Goal: Register for event/course

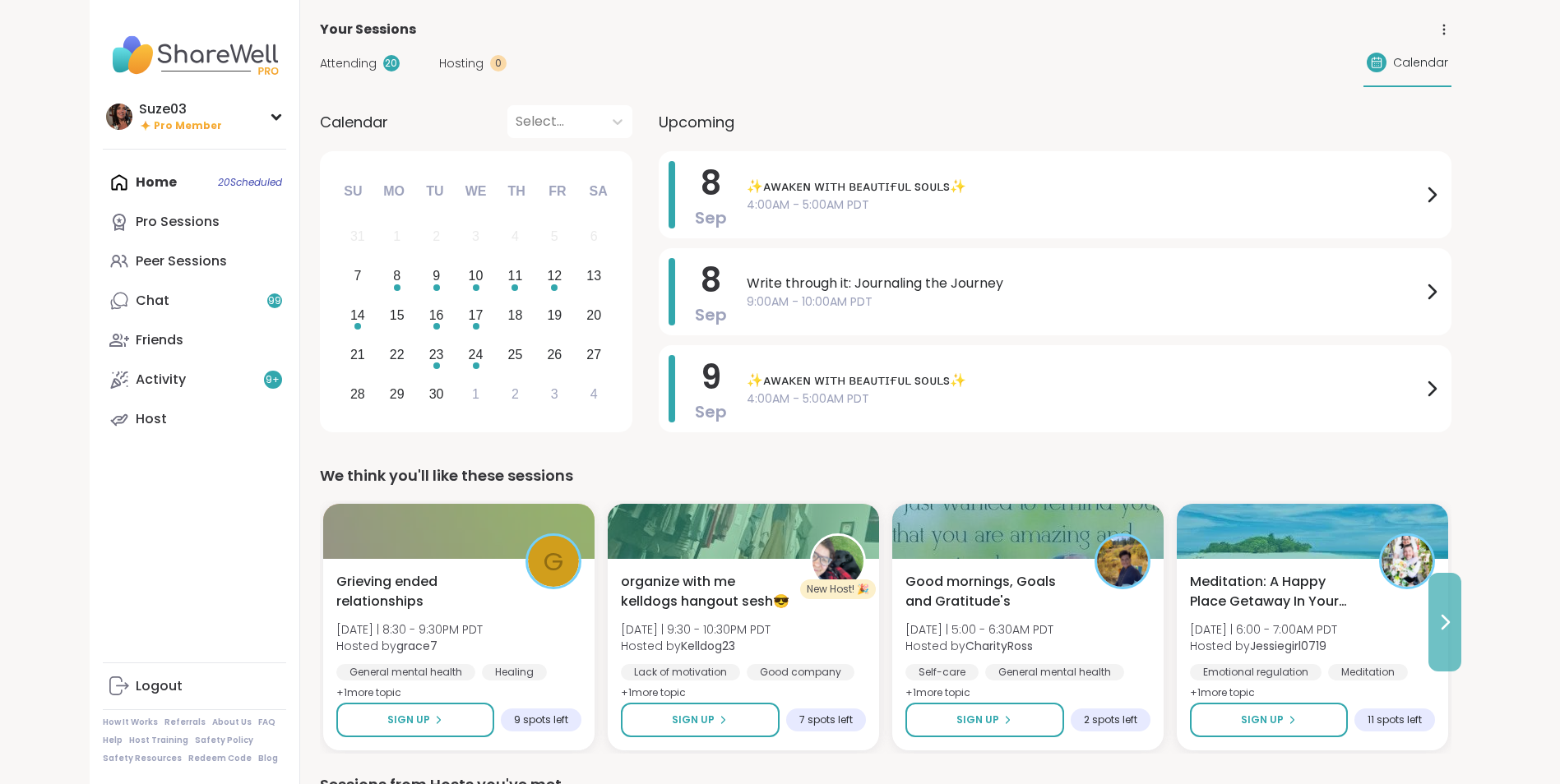
click at [1450, 619] on icon at bounding box center [1444, 622] width 20 height 20
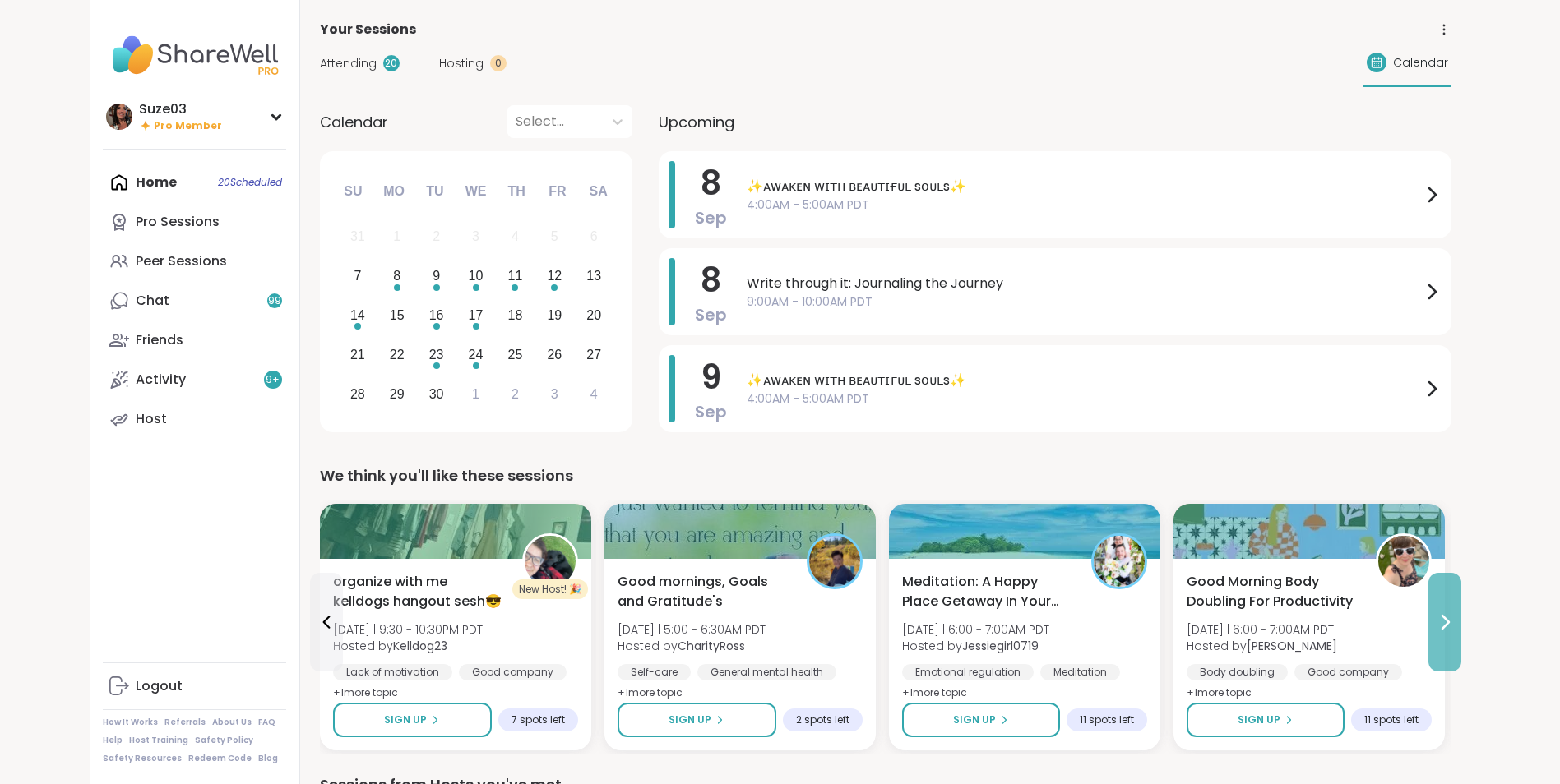
click at [1450, 619] on icon at bounding box center [1444, 622] width 20 height 20
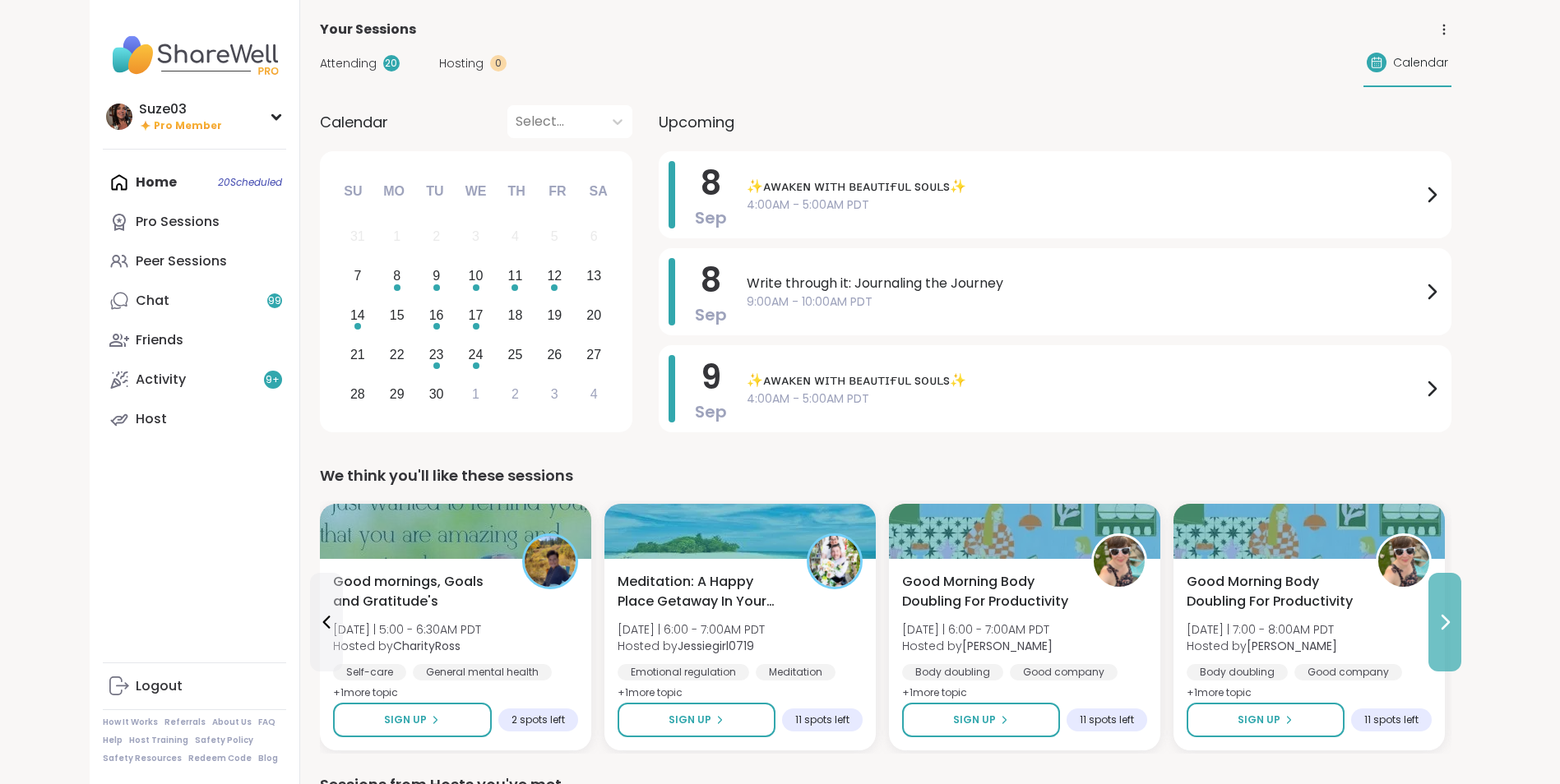
click at [1450, 619] on icon at bounding box center [1444, 622] width 20 height 20
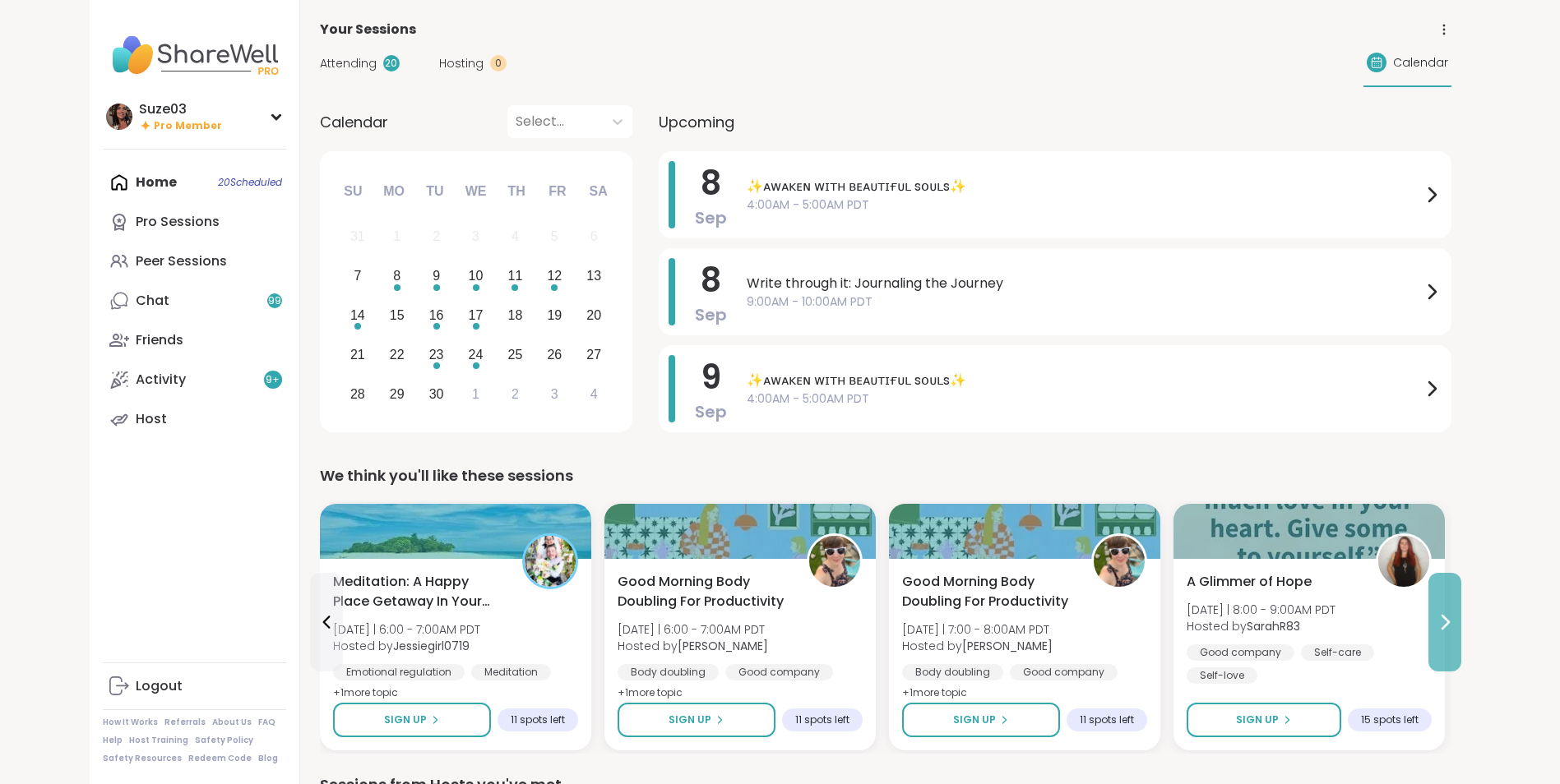
click at [1450, 619] on icon at bounding box center [1444, 622] width 20 height 20
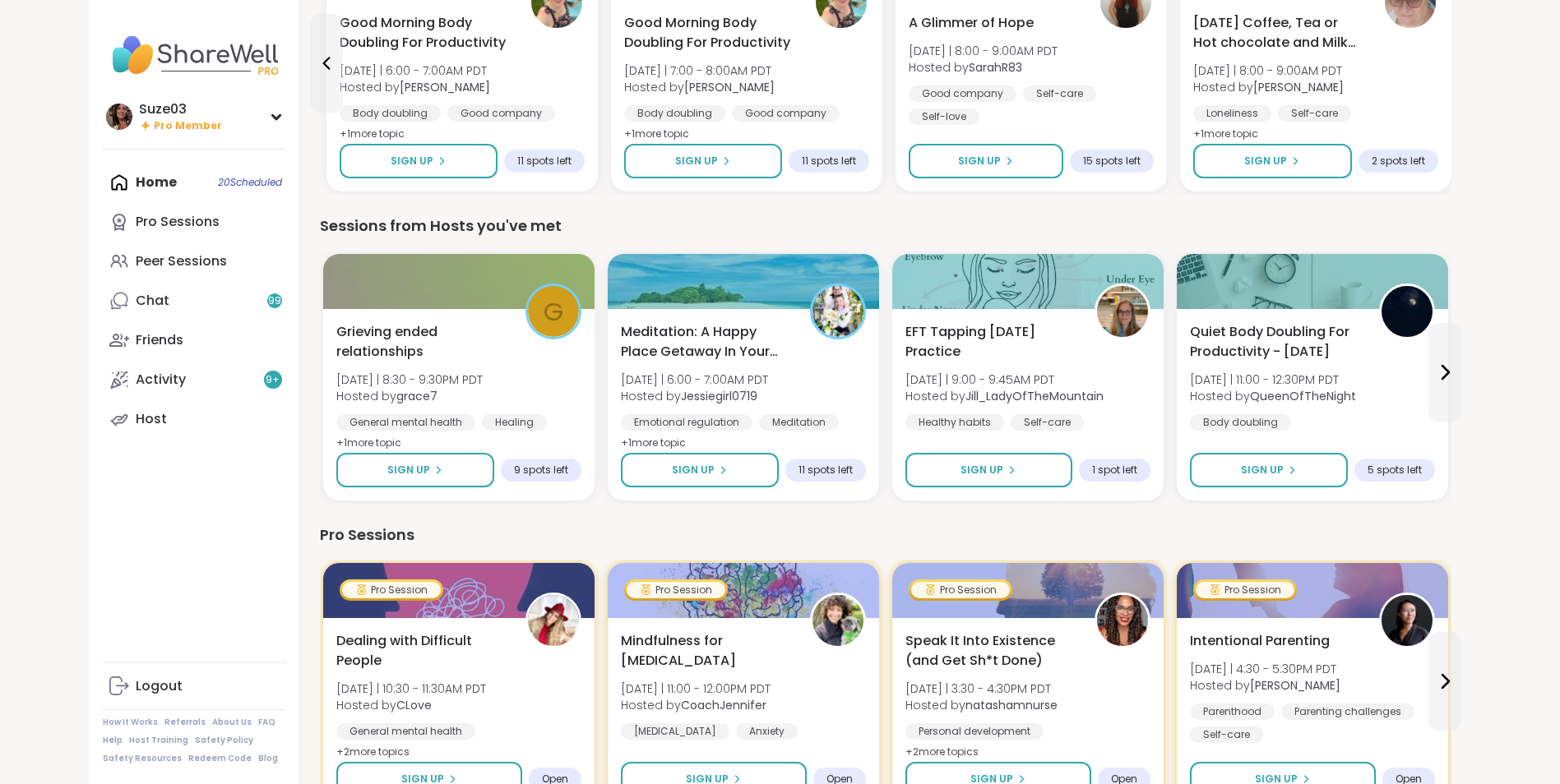
scroll to position [592, 0]
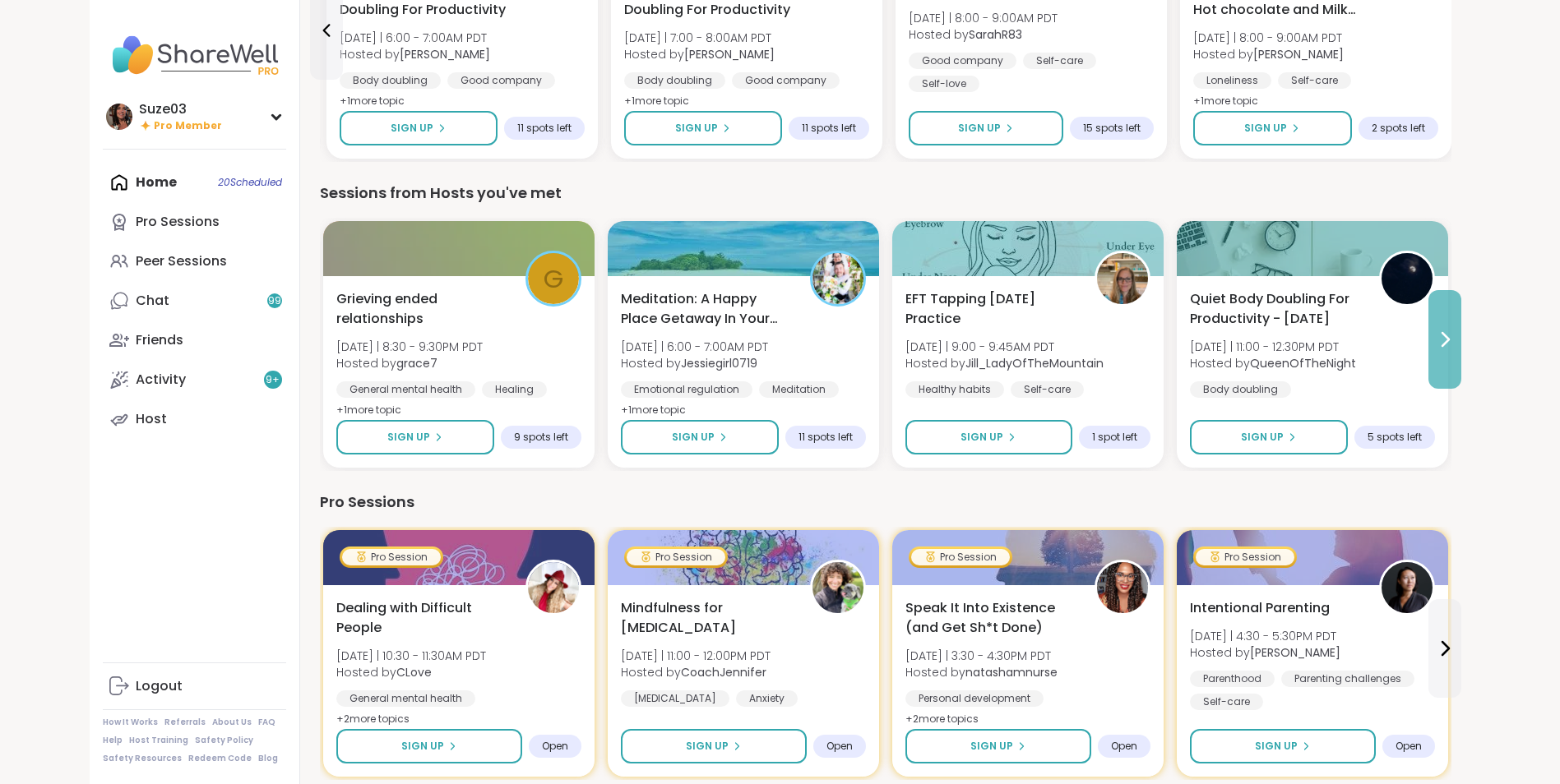
click at [1450, 334] on icon at bounding box center [1444, 339] width 20 height 20
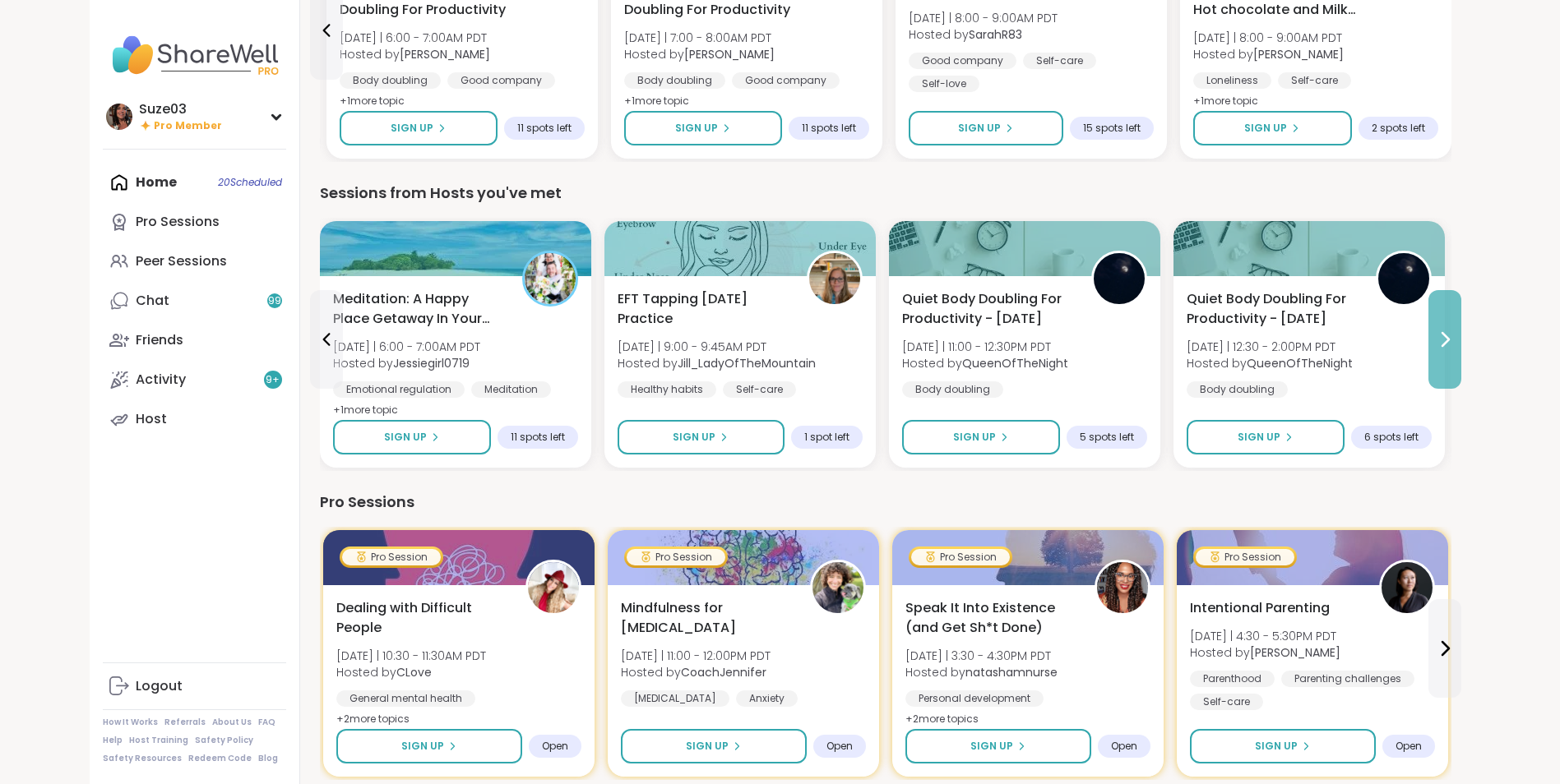
click at [1450, 334] on icon at bounding box center [1444, 339] width 20 height 20
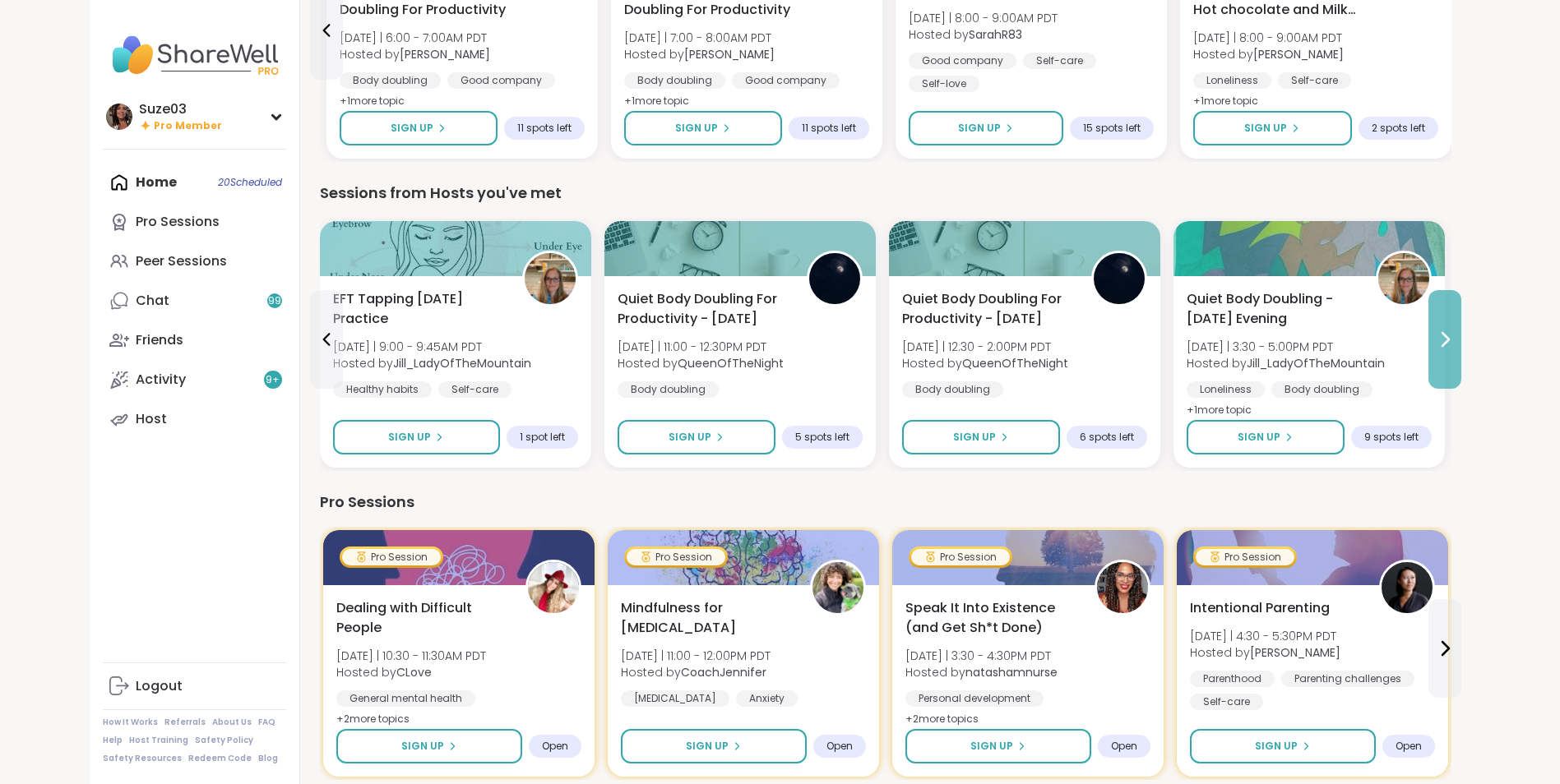
click at [1450, 334] on icon at bounding box center [1444, 339] width 20 height 20
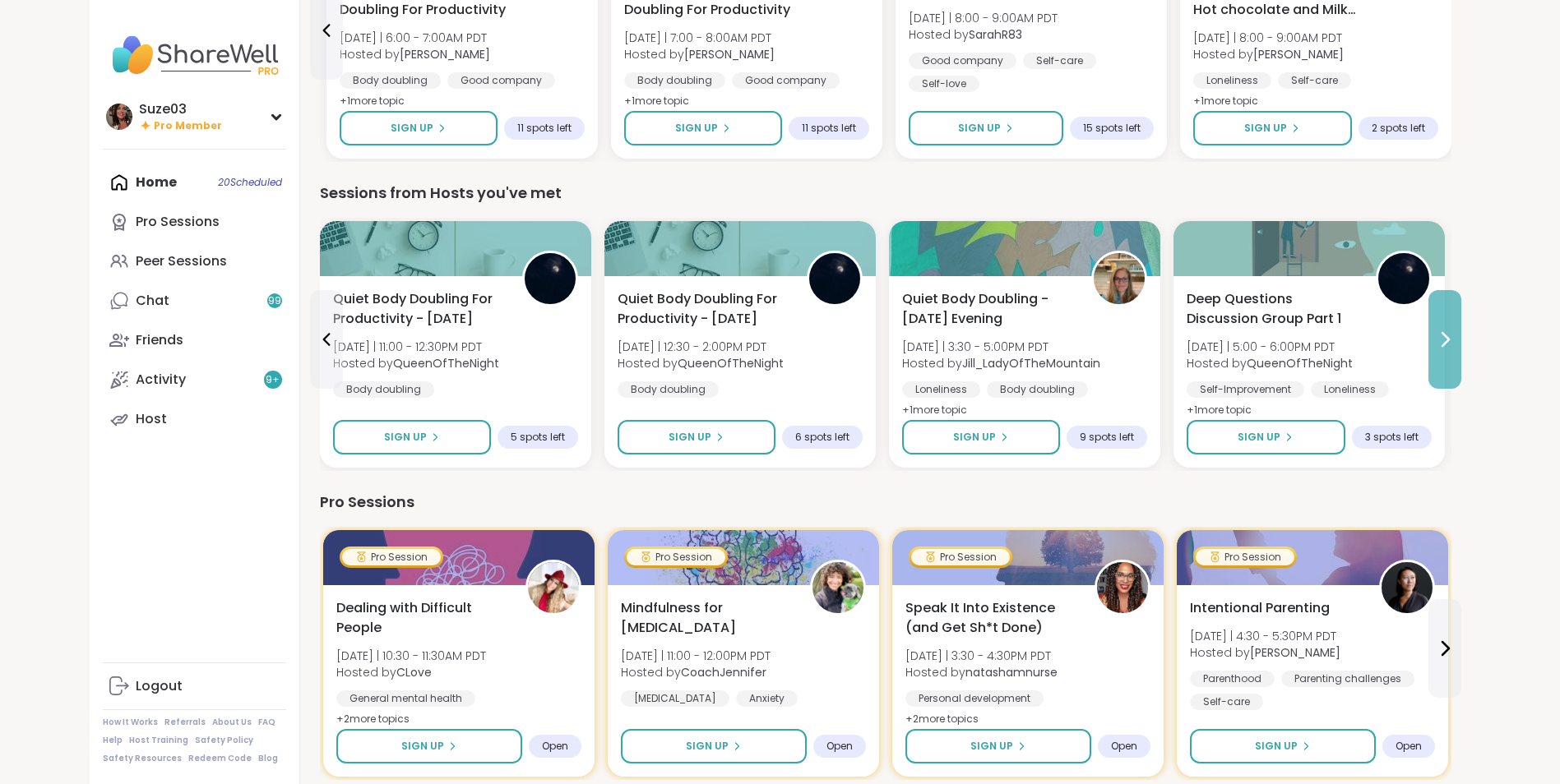
click at [1450, 334] on icon at bounding box center [1444, 339] width 20 height 20
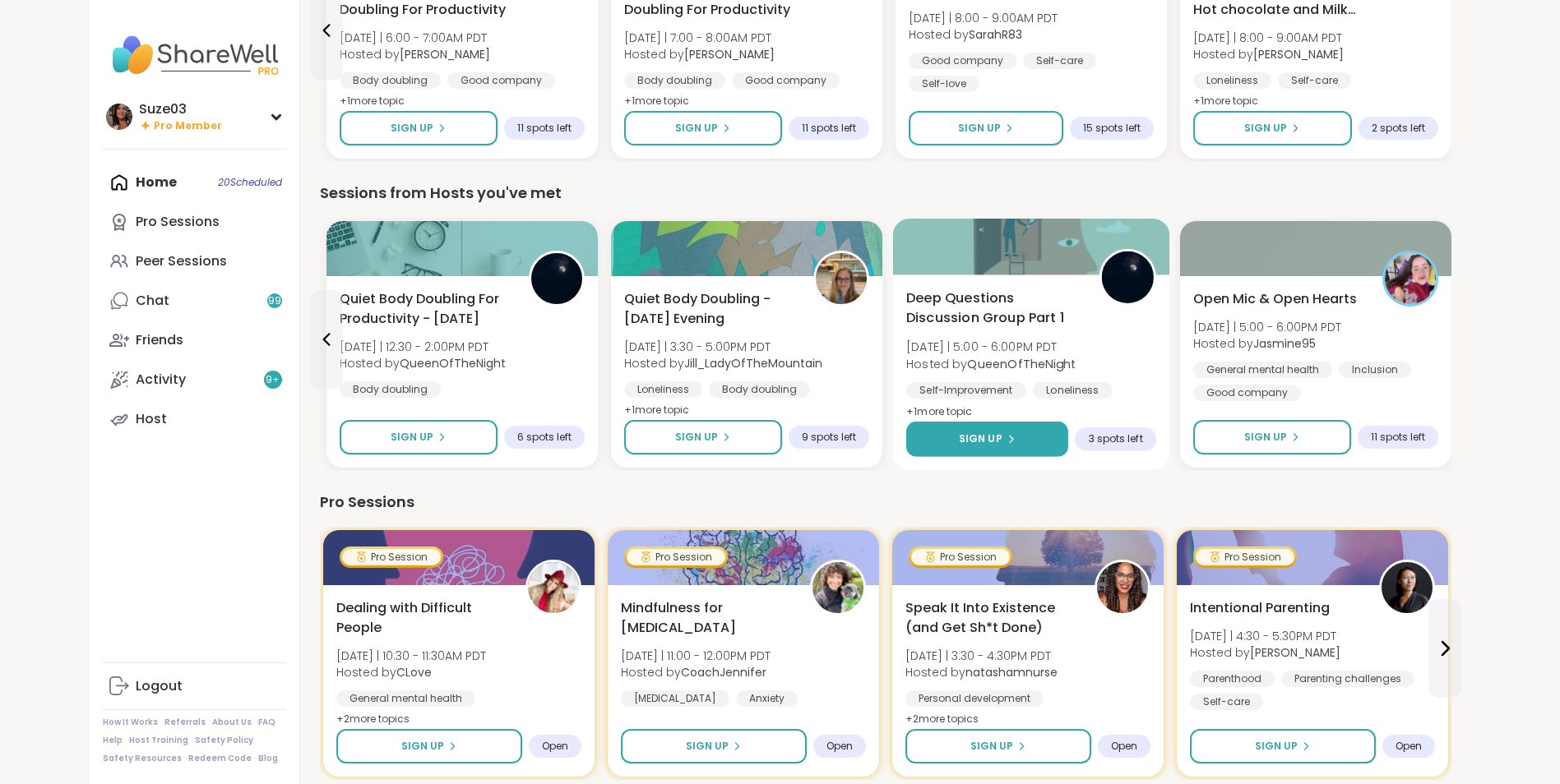
click at [979, 430] on button "Sign Up" at bounding box center [986, 439] width 162 height 35
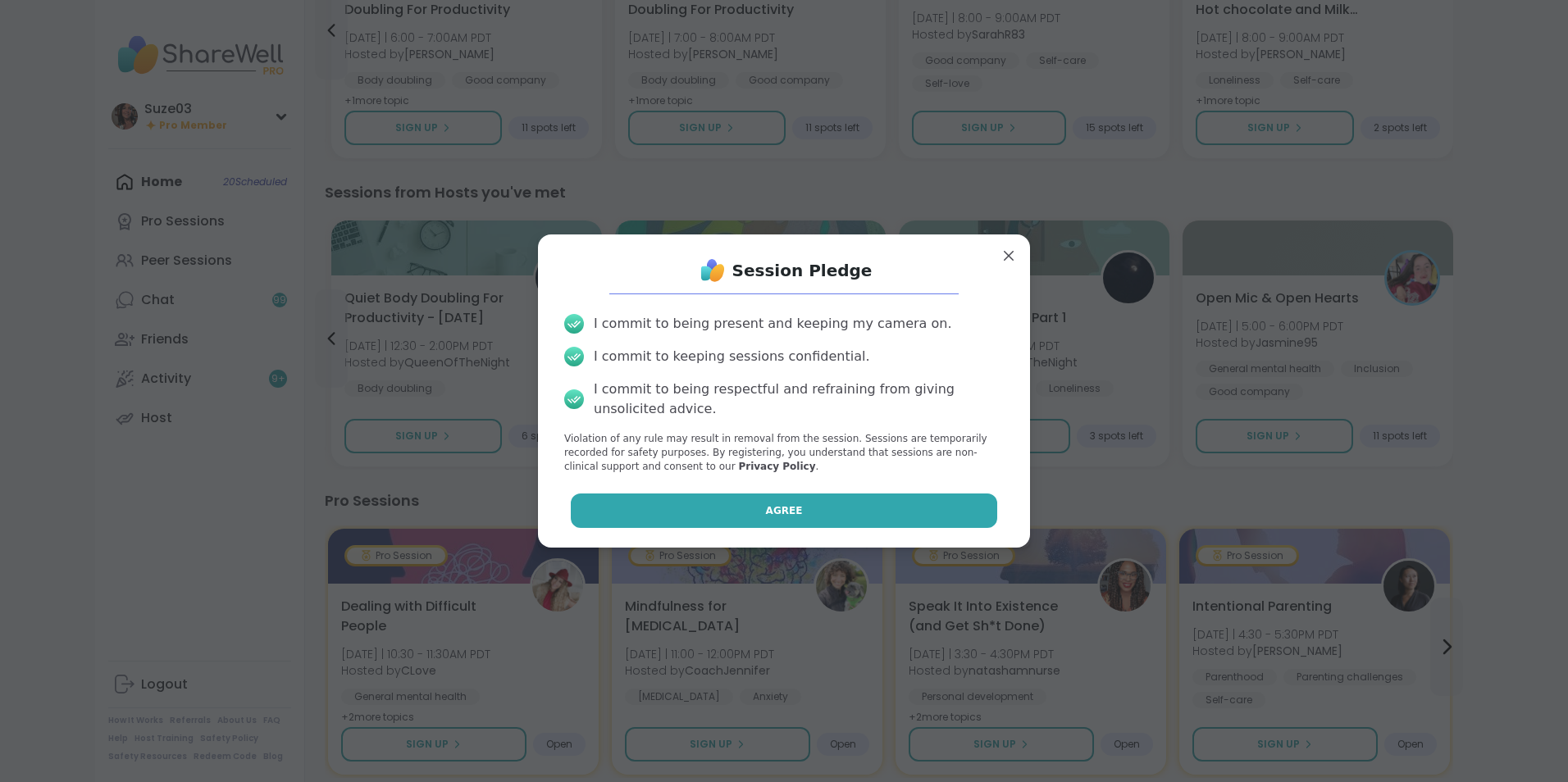
click at [847, 507] on button "Agree" at bounding box center [784, 511] width 427 height 35
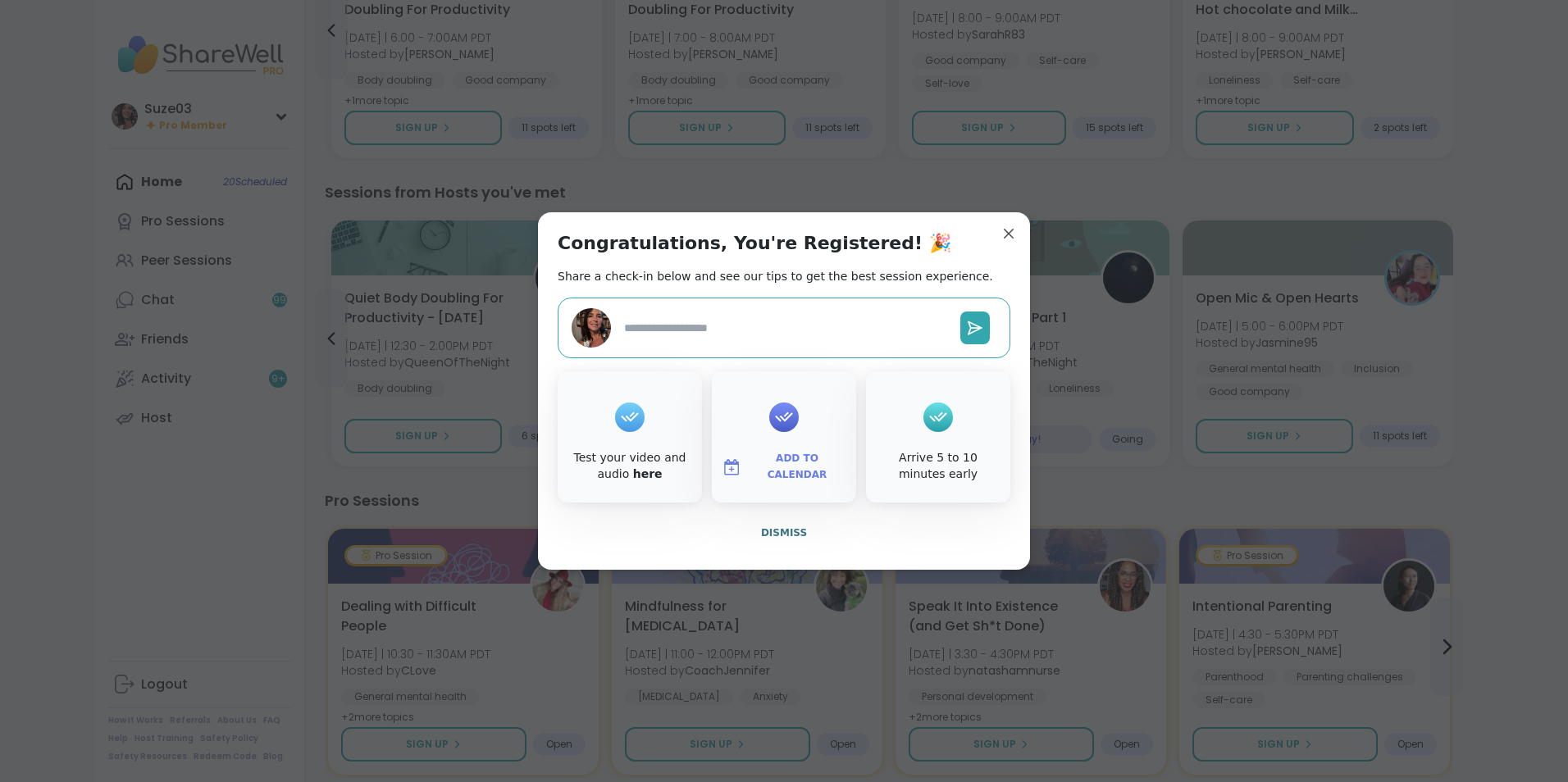
type textarea "*"
click at [776, 530] on span "Dismiss" at bounding box center [783, 532] width 46 height 11
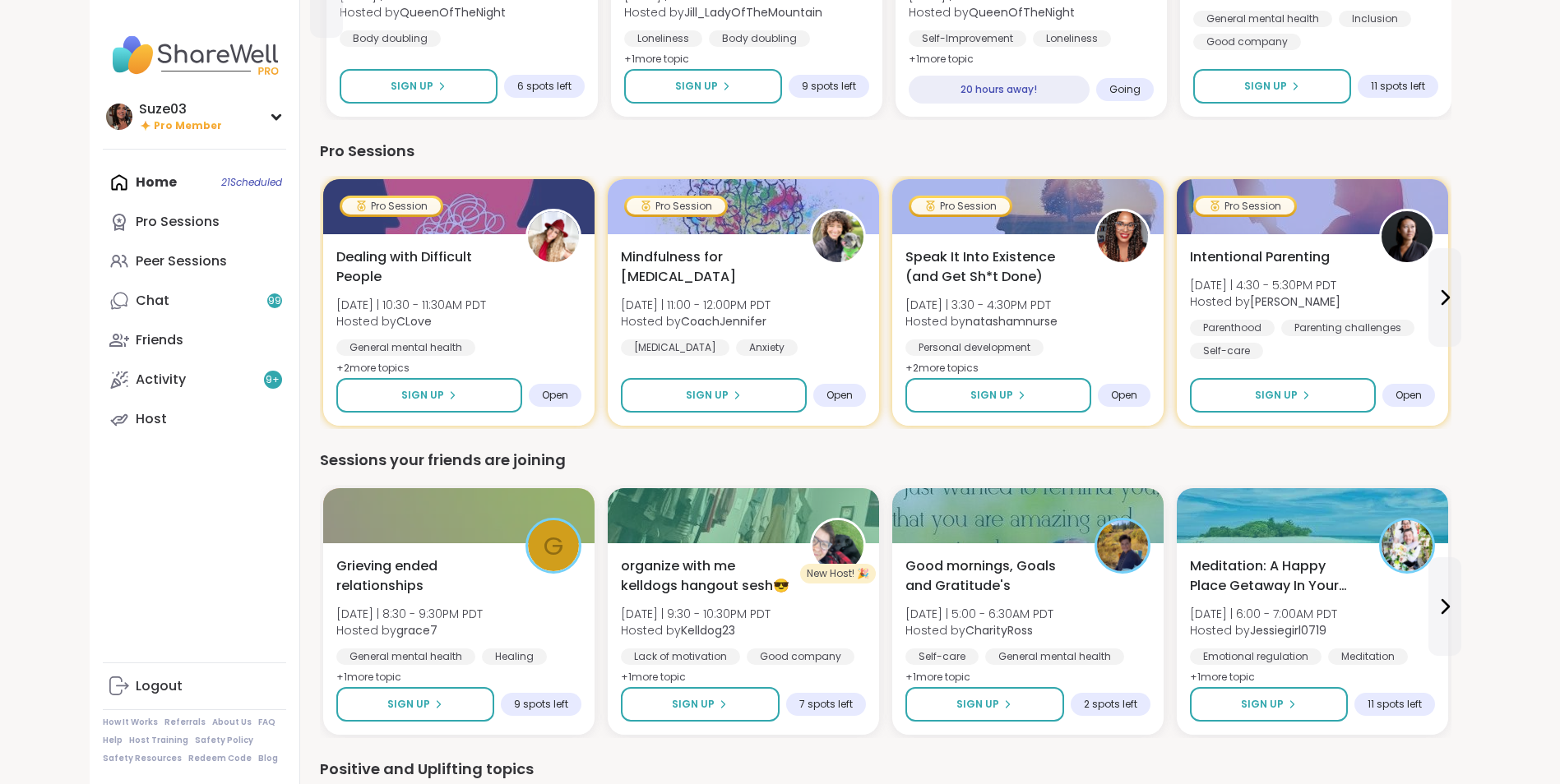
scroll to position [975, 0]
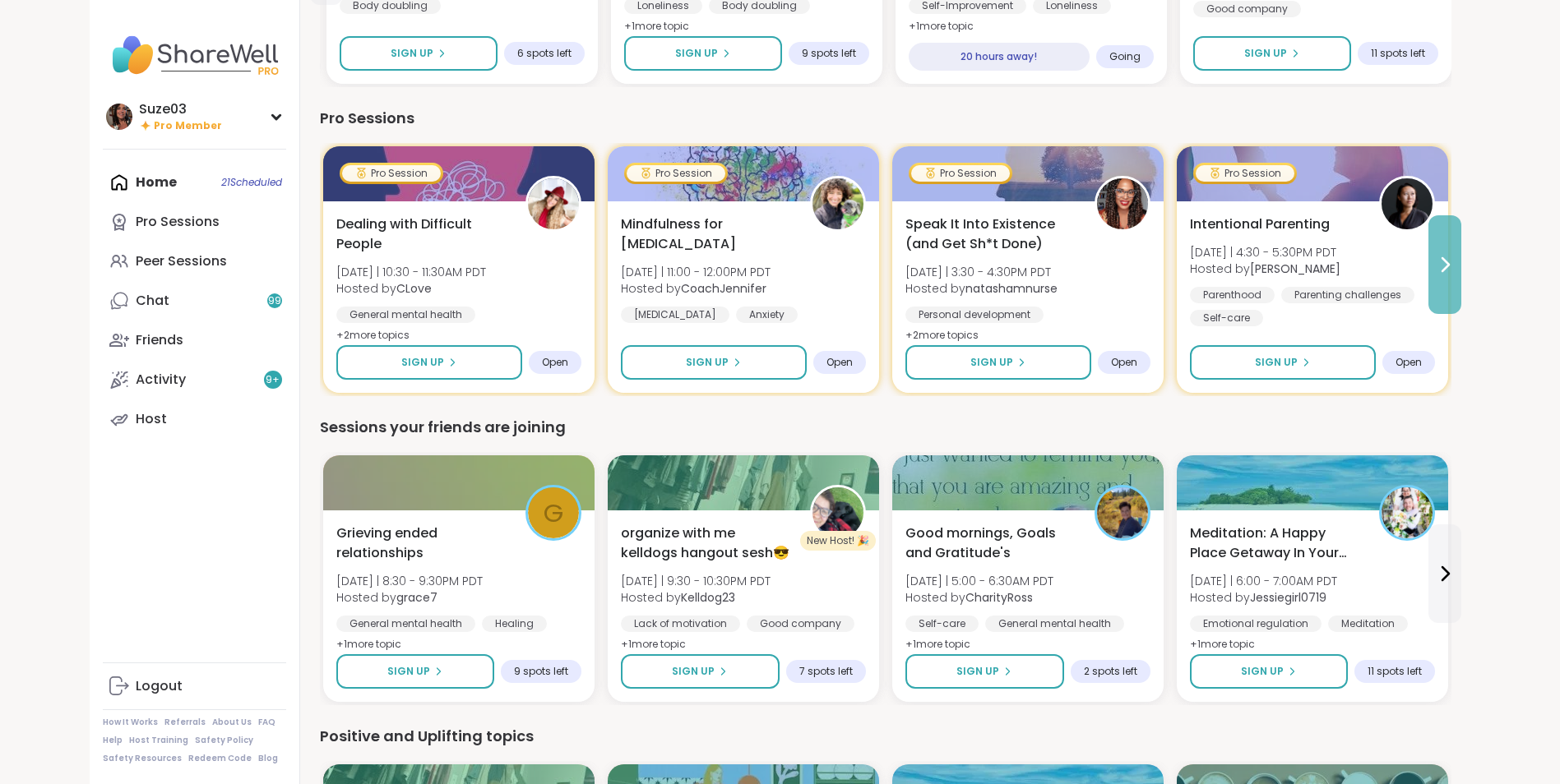
click at [1451, 259] on icon at bounding box center [1444, 265] width 20 height 20
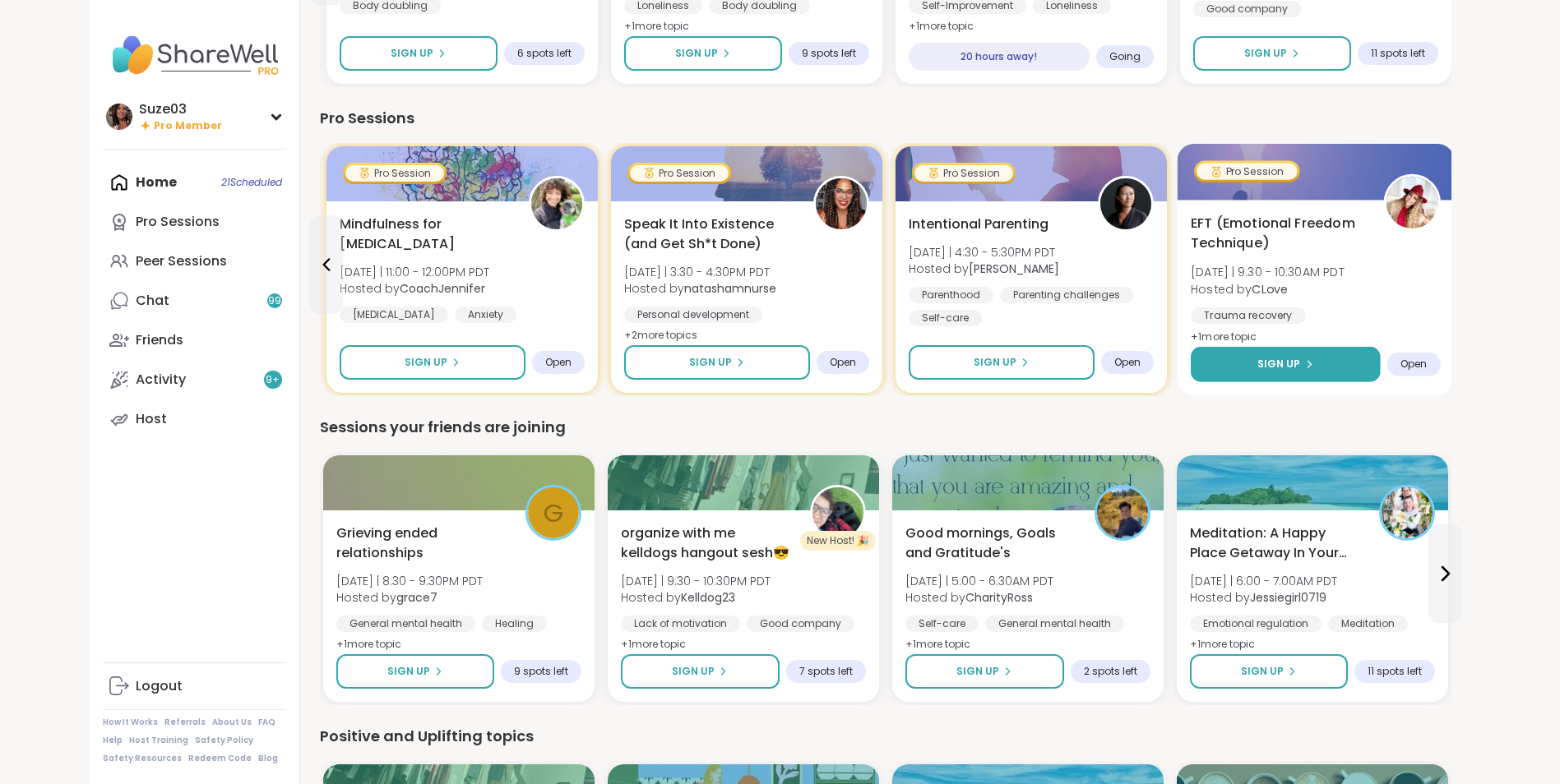
click at [1305, 364] on icon at bounding box center [1308, 363] width 10 height 10
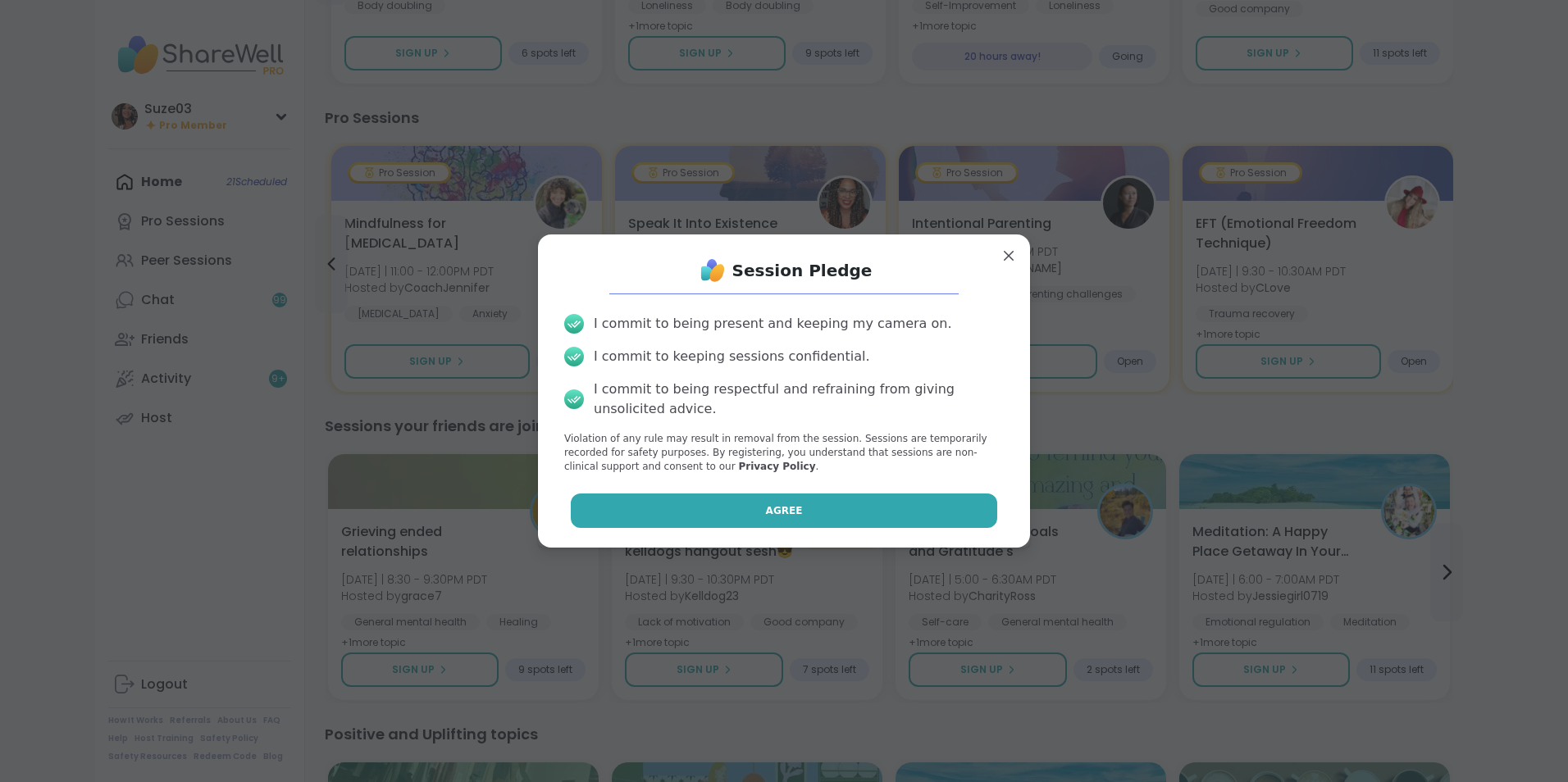
click at [940, 520] on button "Agree" at bounding box center [784, 511] width 427 height 35
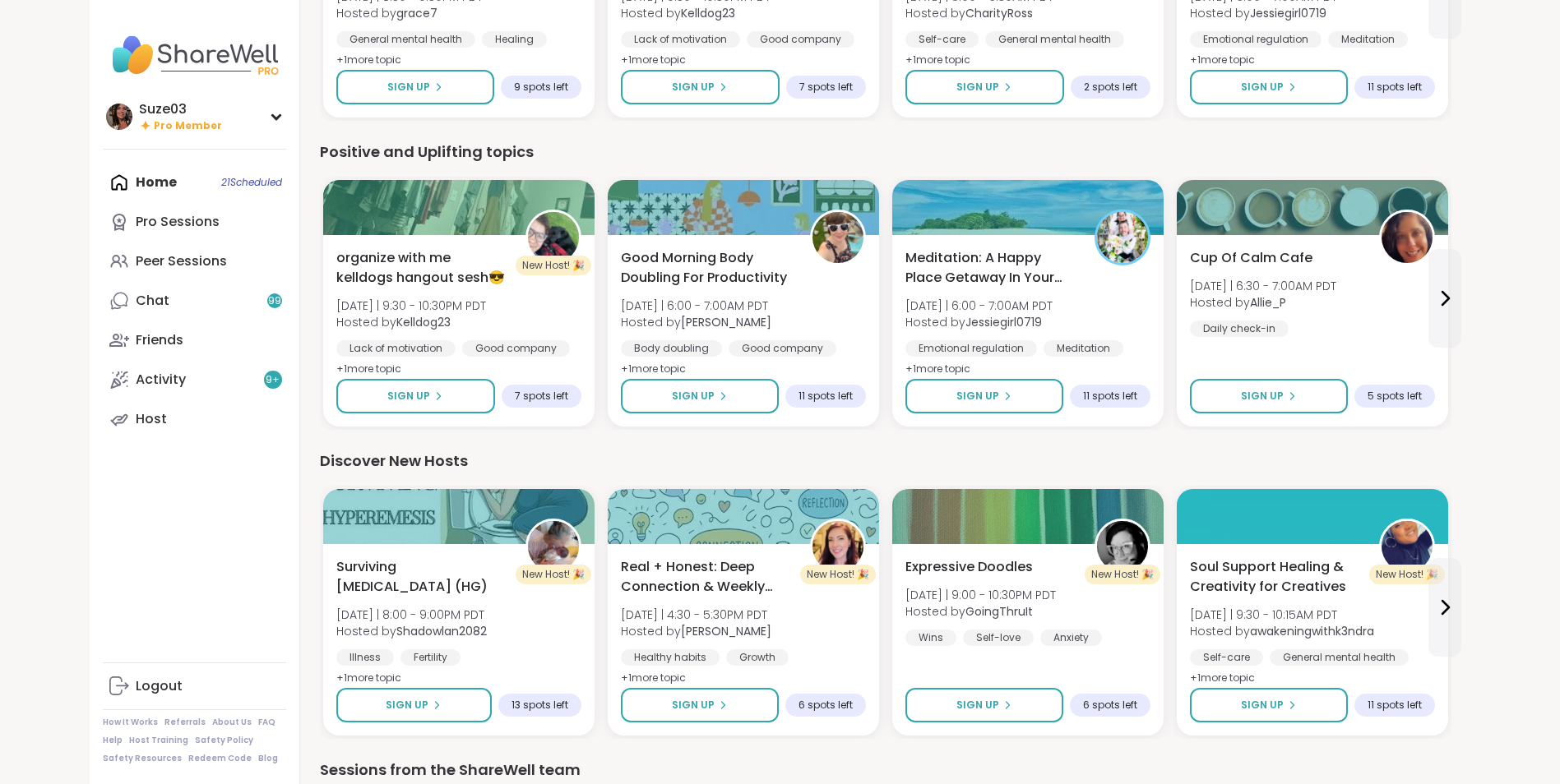
scroll to position [1567, 0]
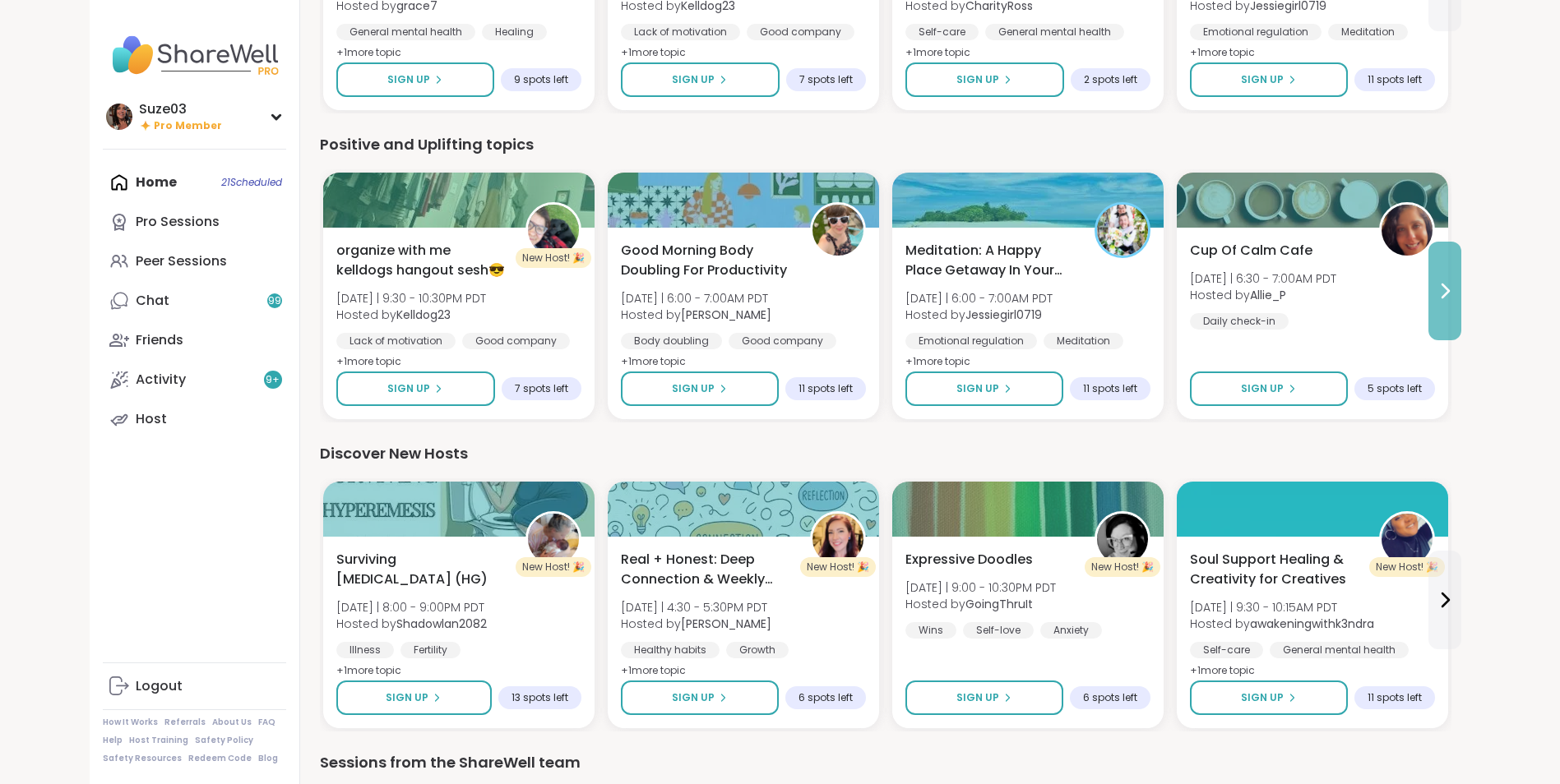
click at [1450, 300] on button at bounding box center [1445, 291] width 33 height 99
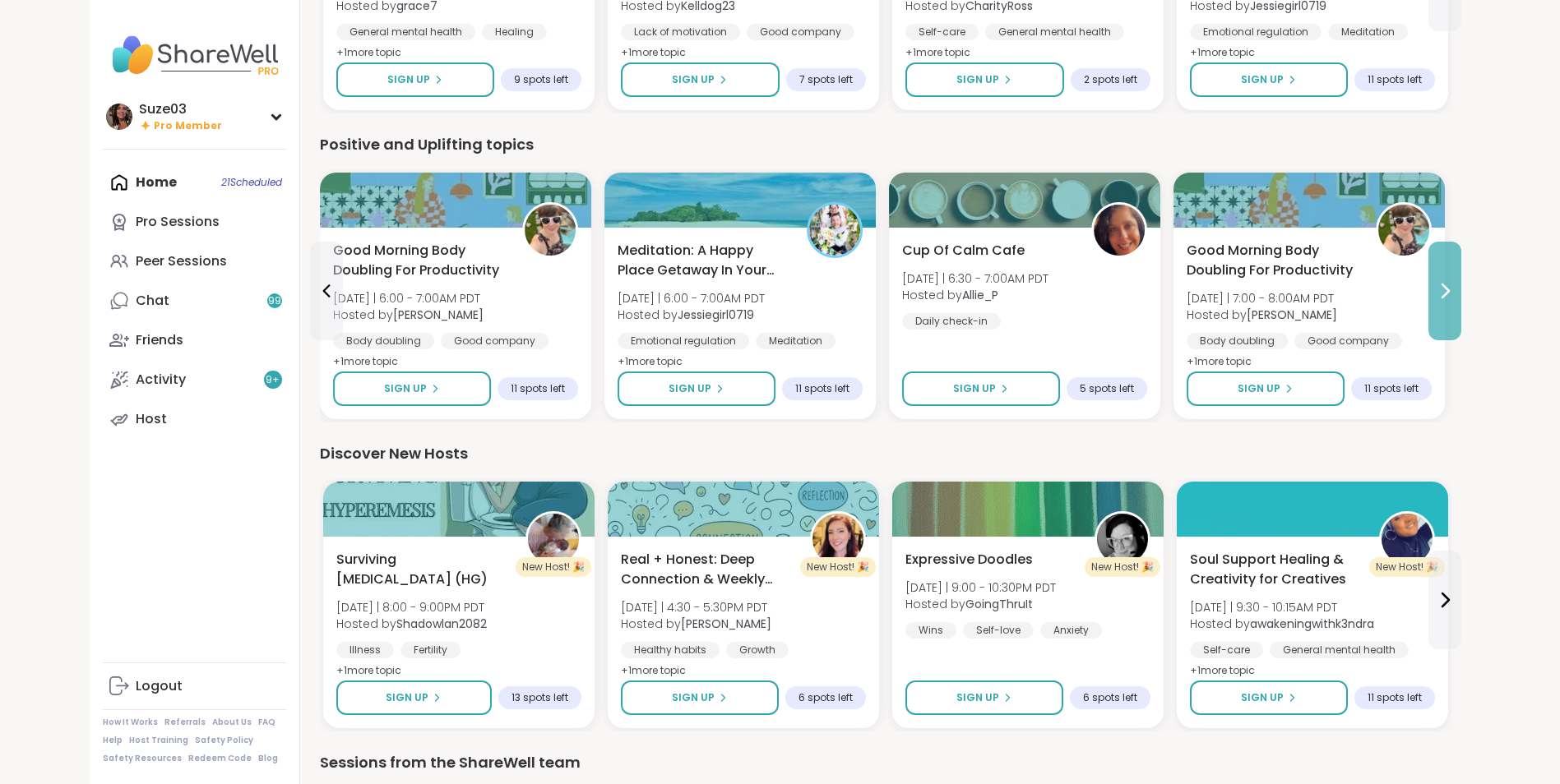
click at [1450, 300] on button at bounding box center [1445, 291] width 33 height 99
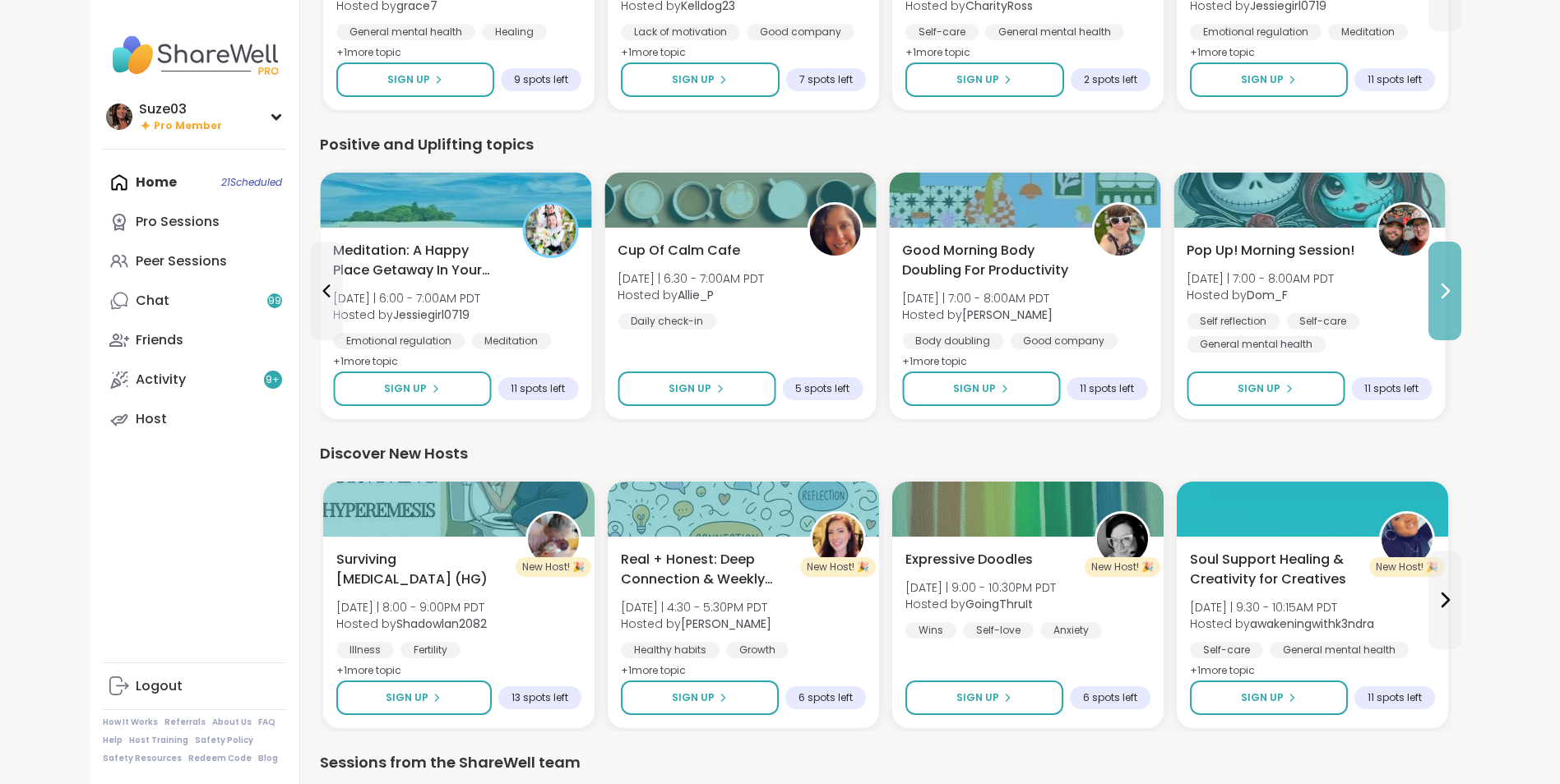
click at [1450, 300] on button at bounding box center [1445, 291] width 33 height 99
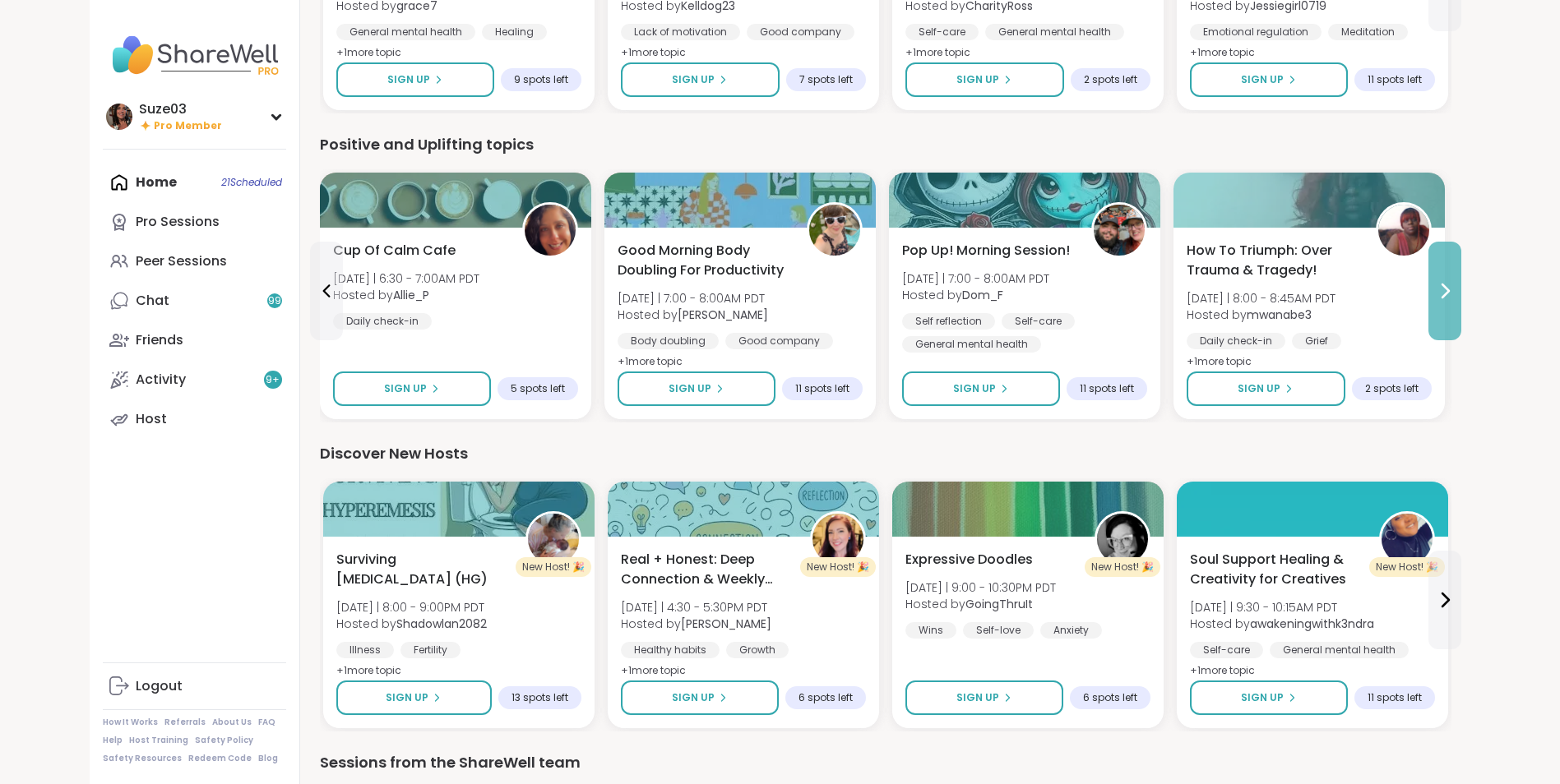
click at [1450, 300] on button at bounding box center [1445, 291] width 33 height 99
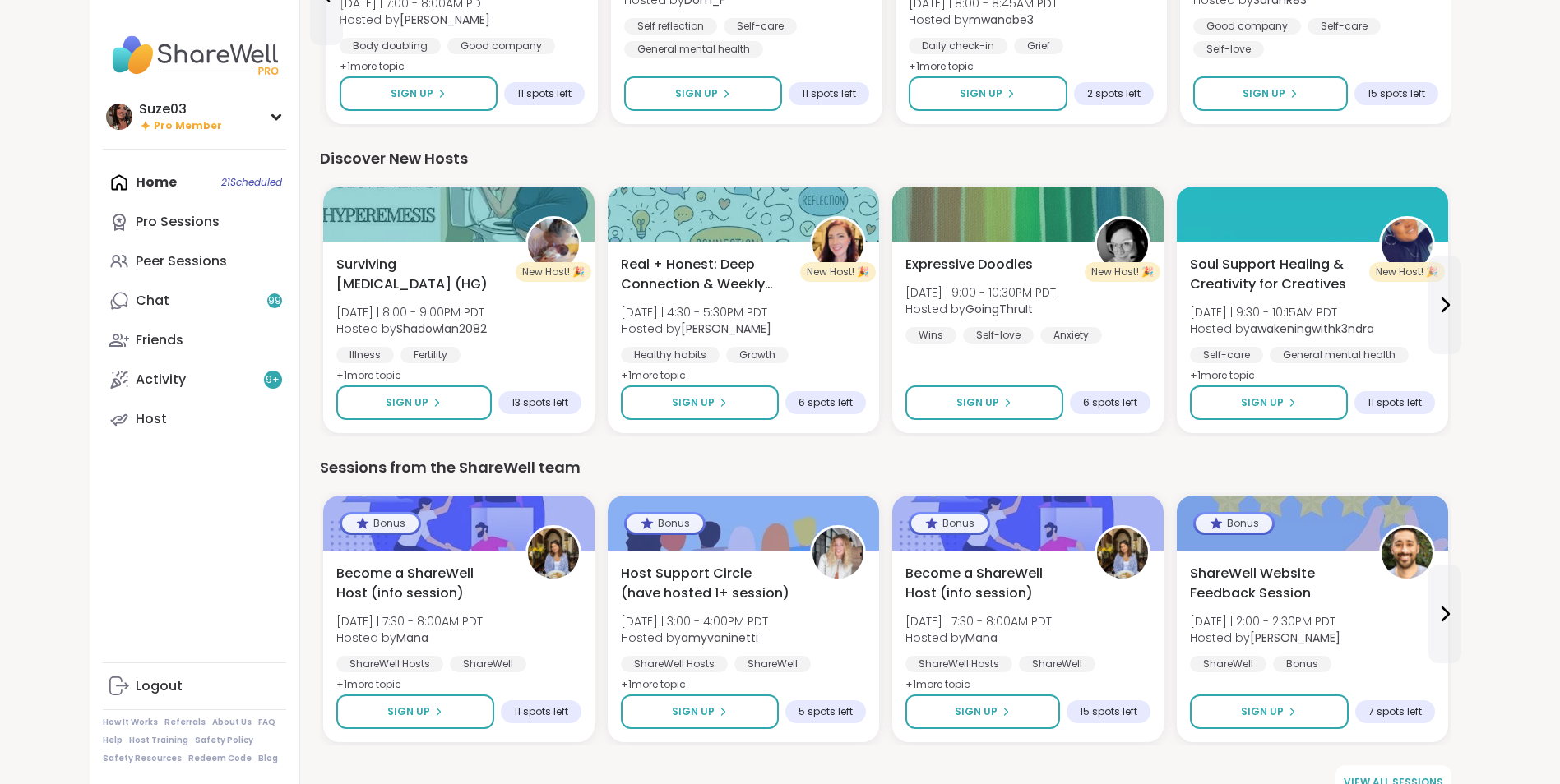
scroll to position [1863, 0]
click at [1441, 294] on icon at bounding box center [1444, 304] width 20 height 20
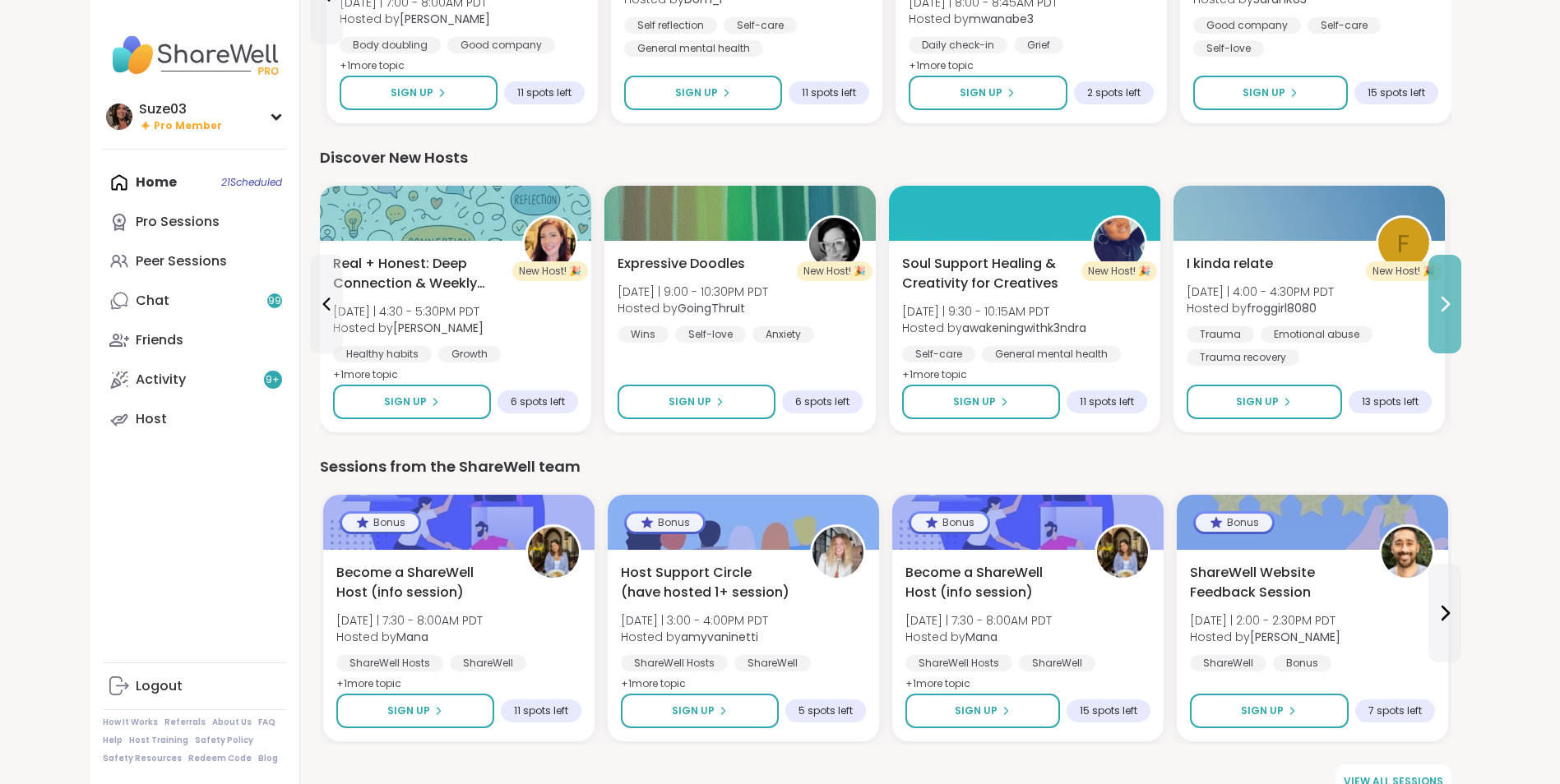
click at [1441, 294] on icon at bounding box center [1444, 304] width 20 height 20
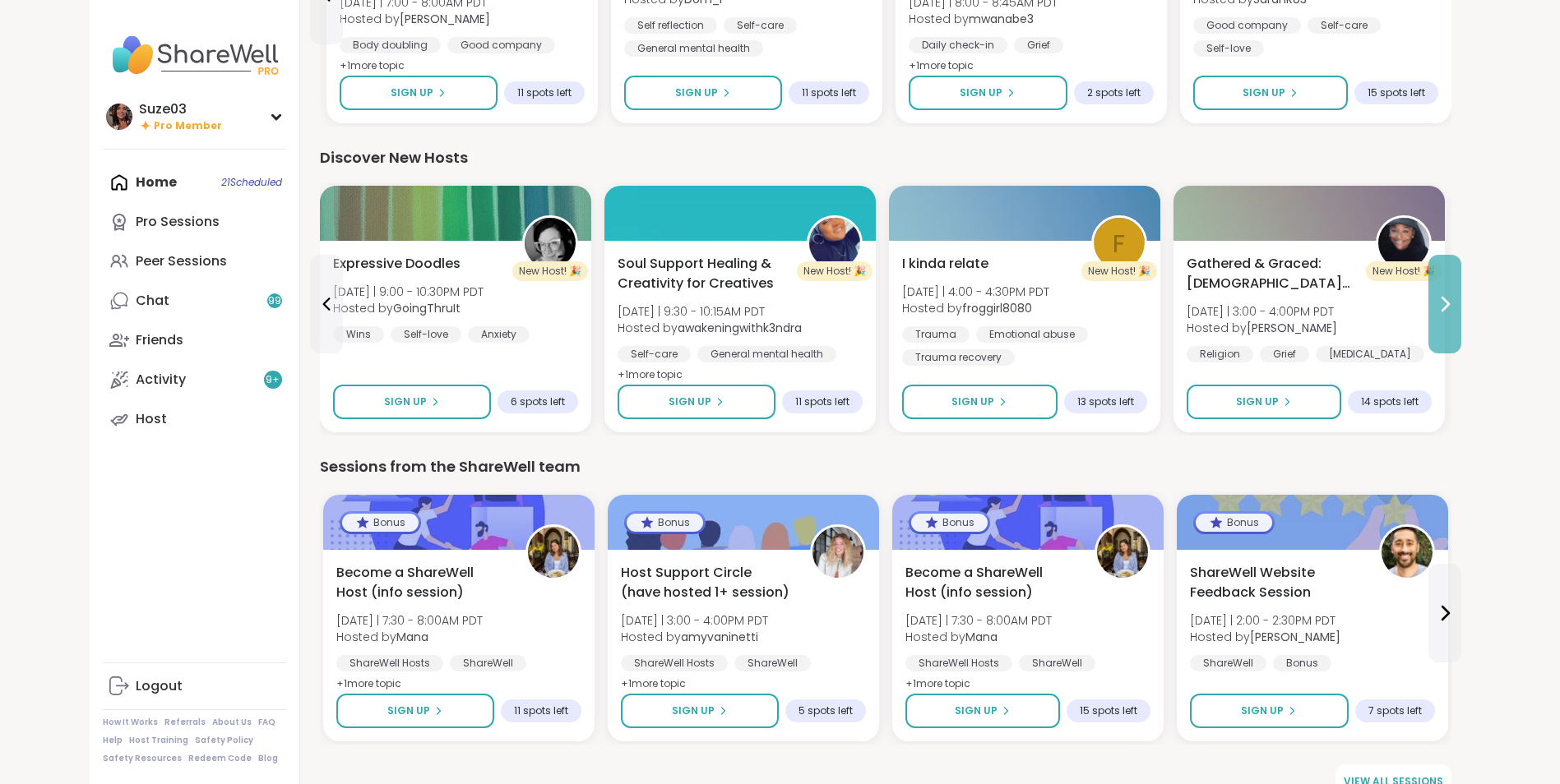
click at [1441, 294] on icon at bounding box center [1444, 304] width 20 height 20
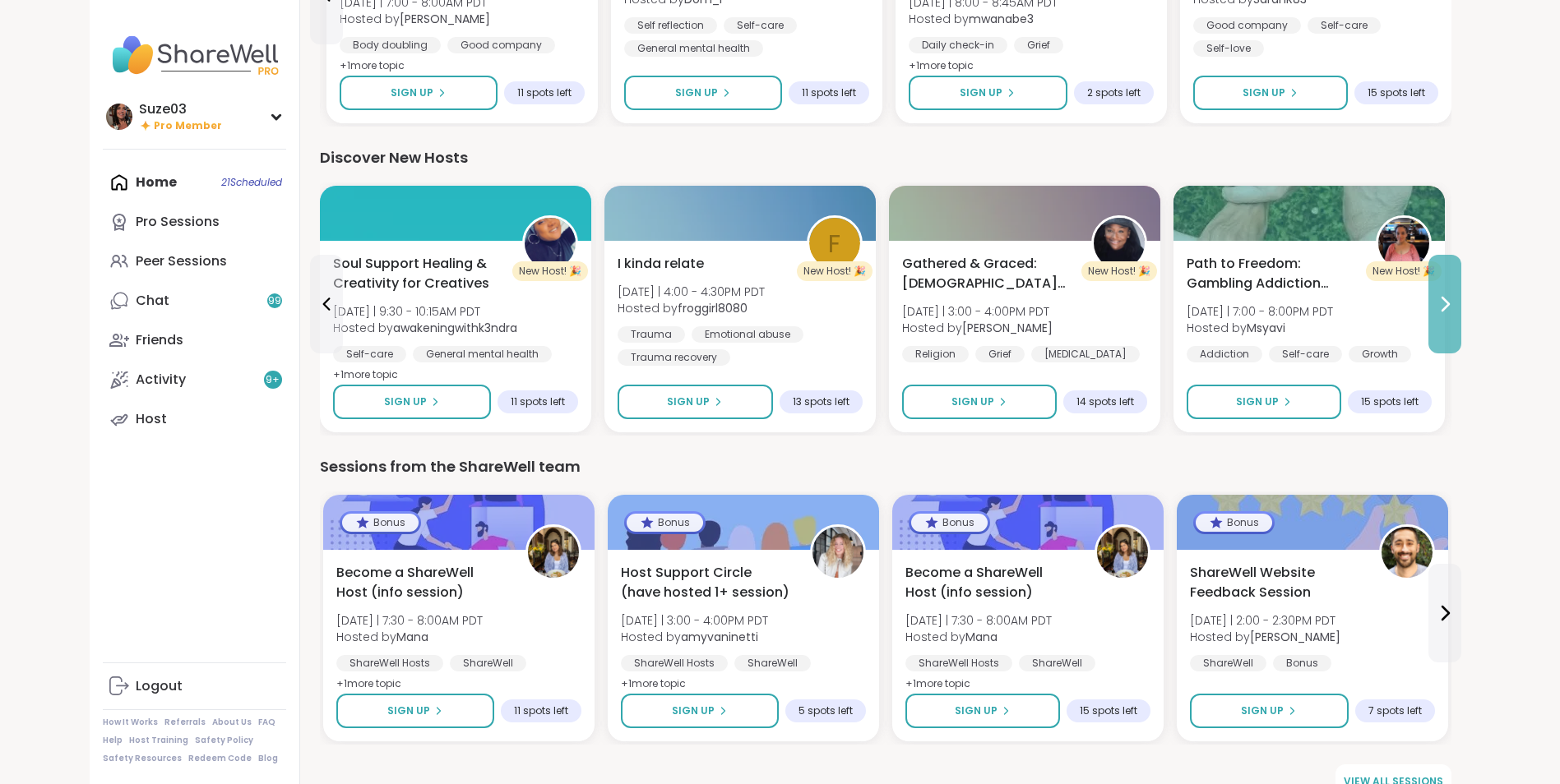
click at [1441, 294] on icon at bounding box center [1444, 304] width 20 height 20
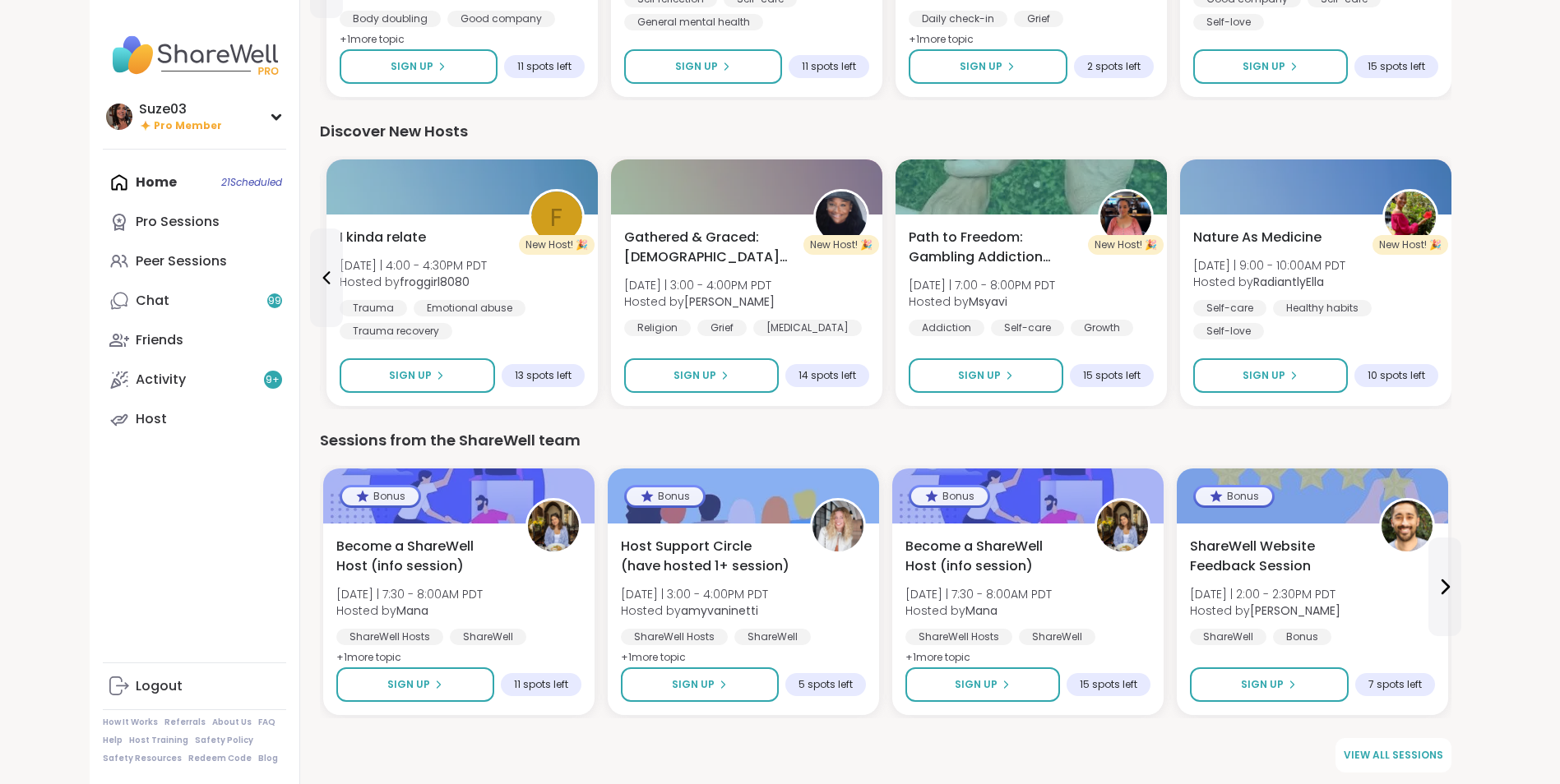
scroll to position [1895, 0]
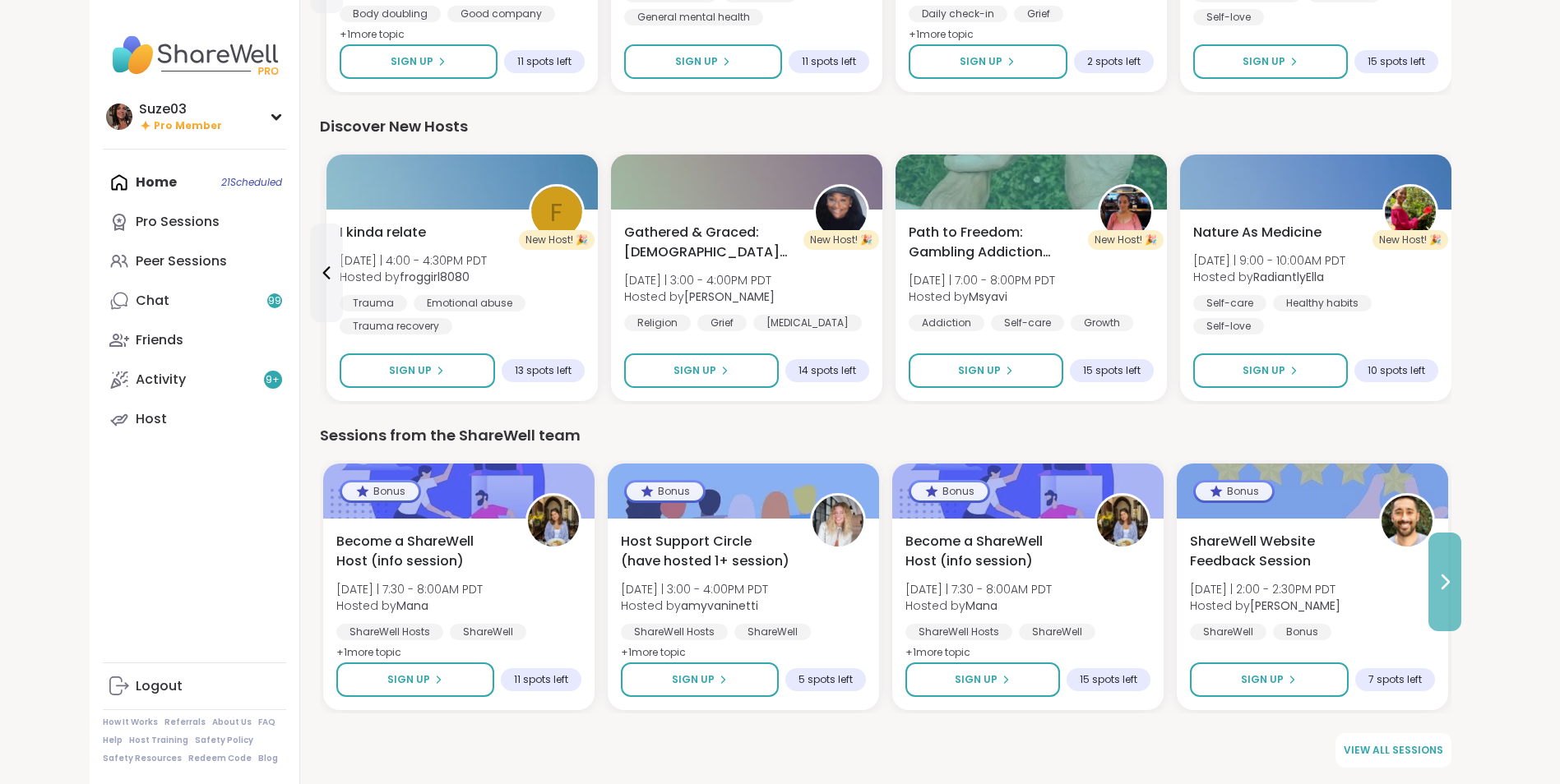
click at [1450, 577] on icon at bounding box center [1444, 581] width 20 height 20
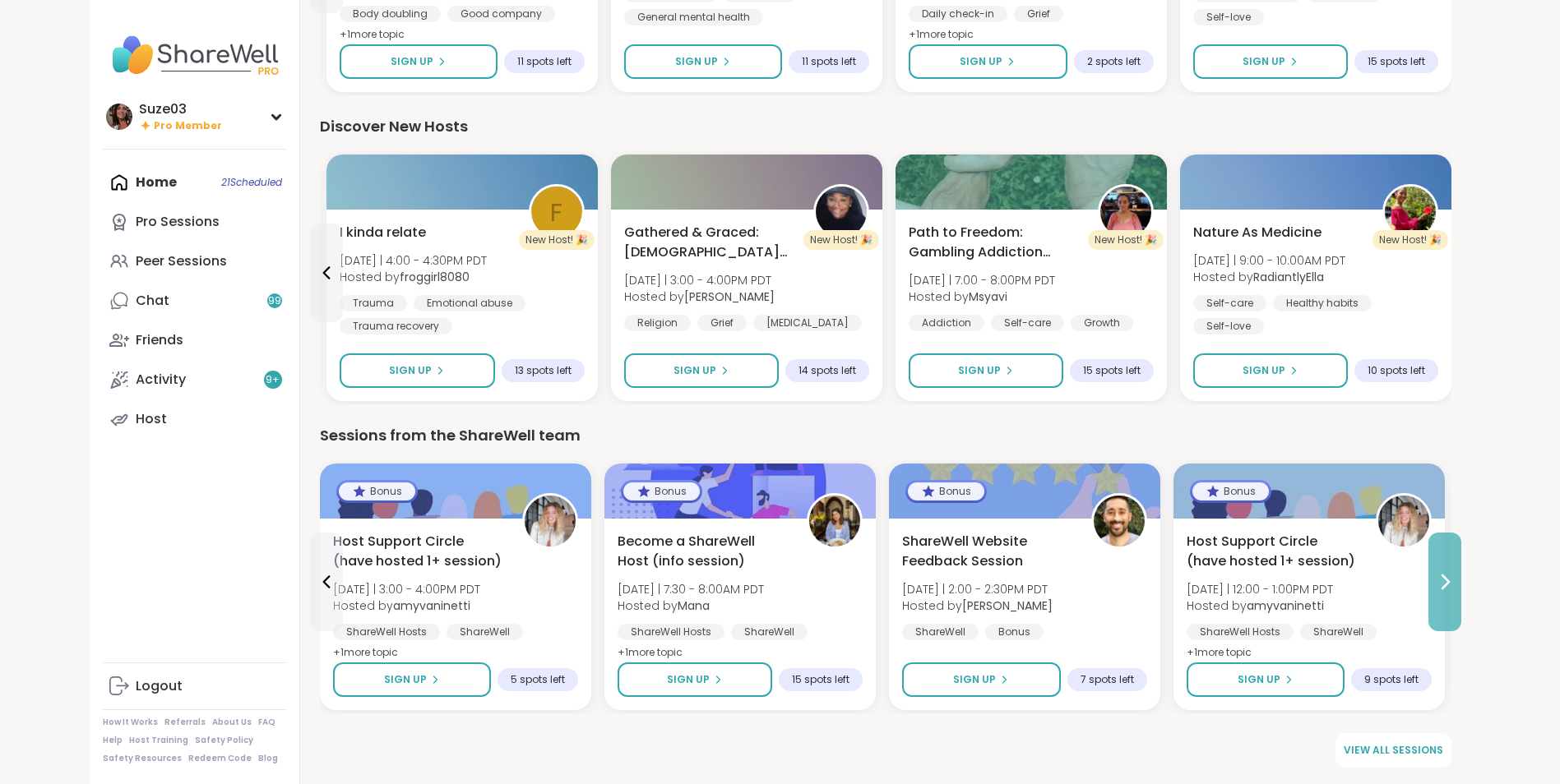
click at [1450, 577] on icon at bounding box center [1444, 581] width 20 height 20
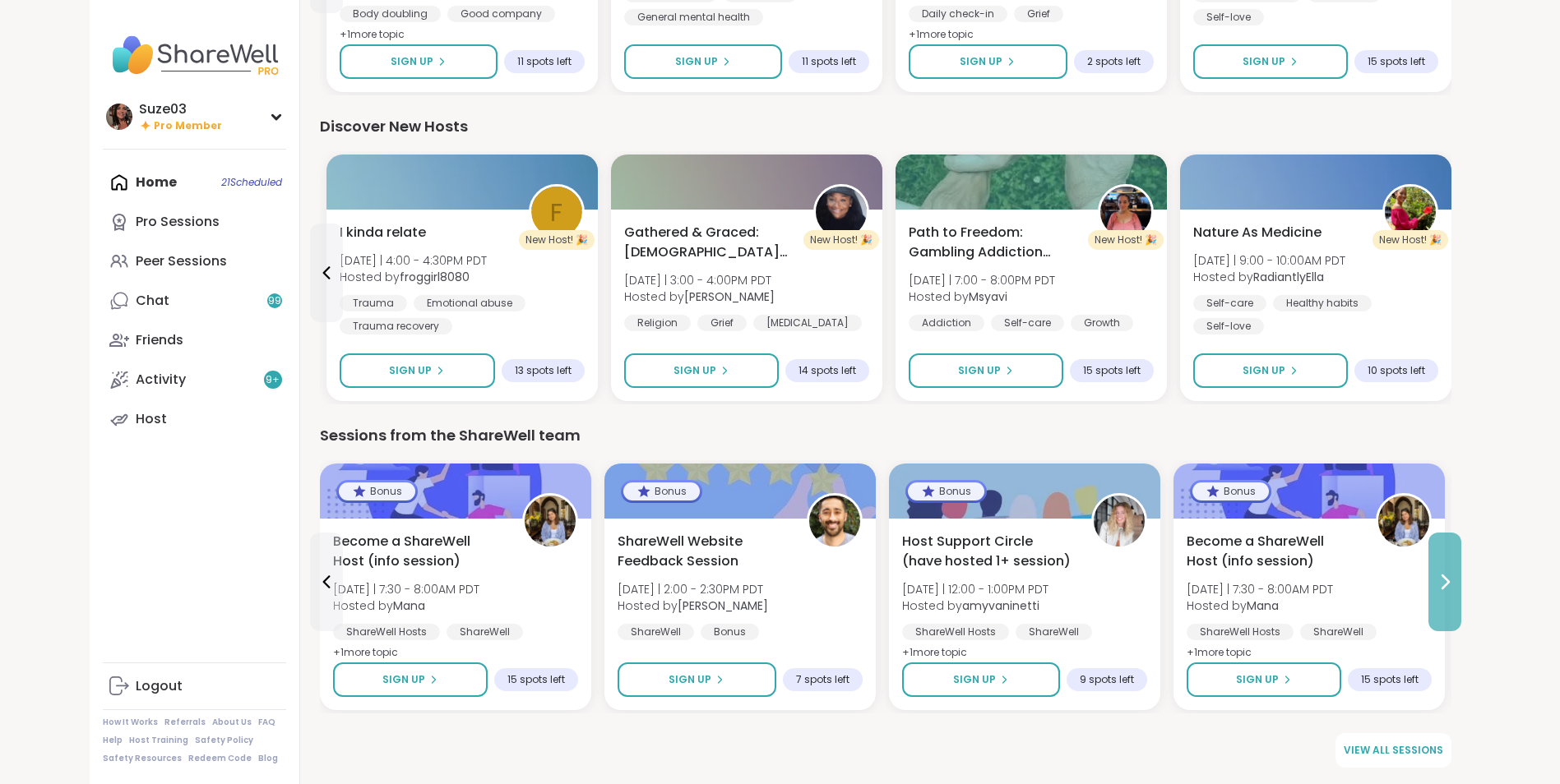
click at [1450, 577] on icon at bounding box center [1444, 581] width 20 height 20
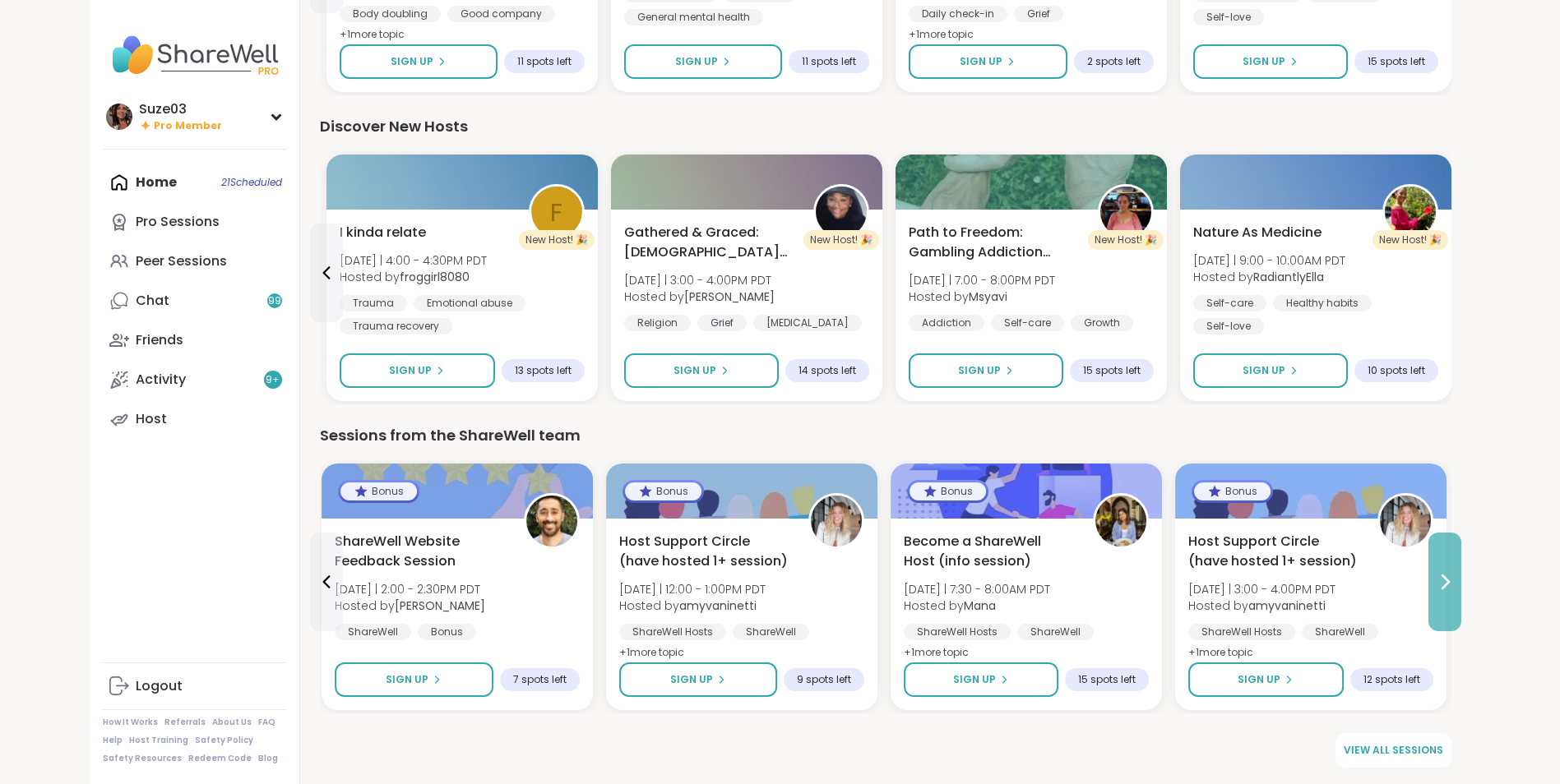
click at [1450, 577] on icon at bounding box center [1444, 581] width 20 height 20
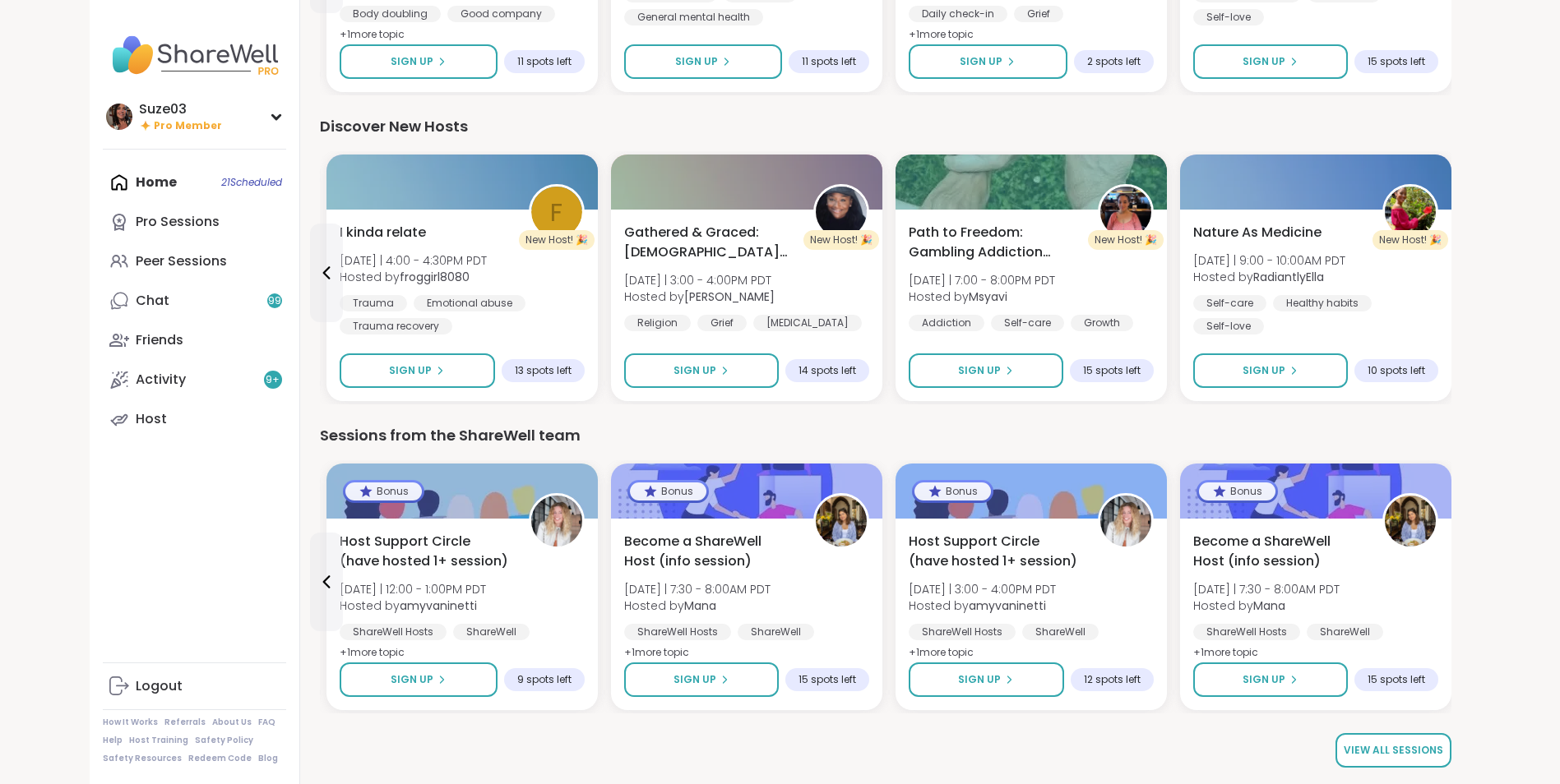
click at [1419, 746] on span "View all sessions" at bounding box center [1393, 750] width 100 height 15
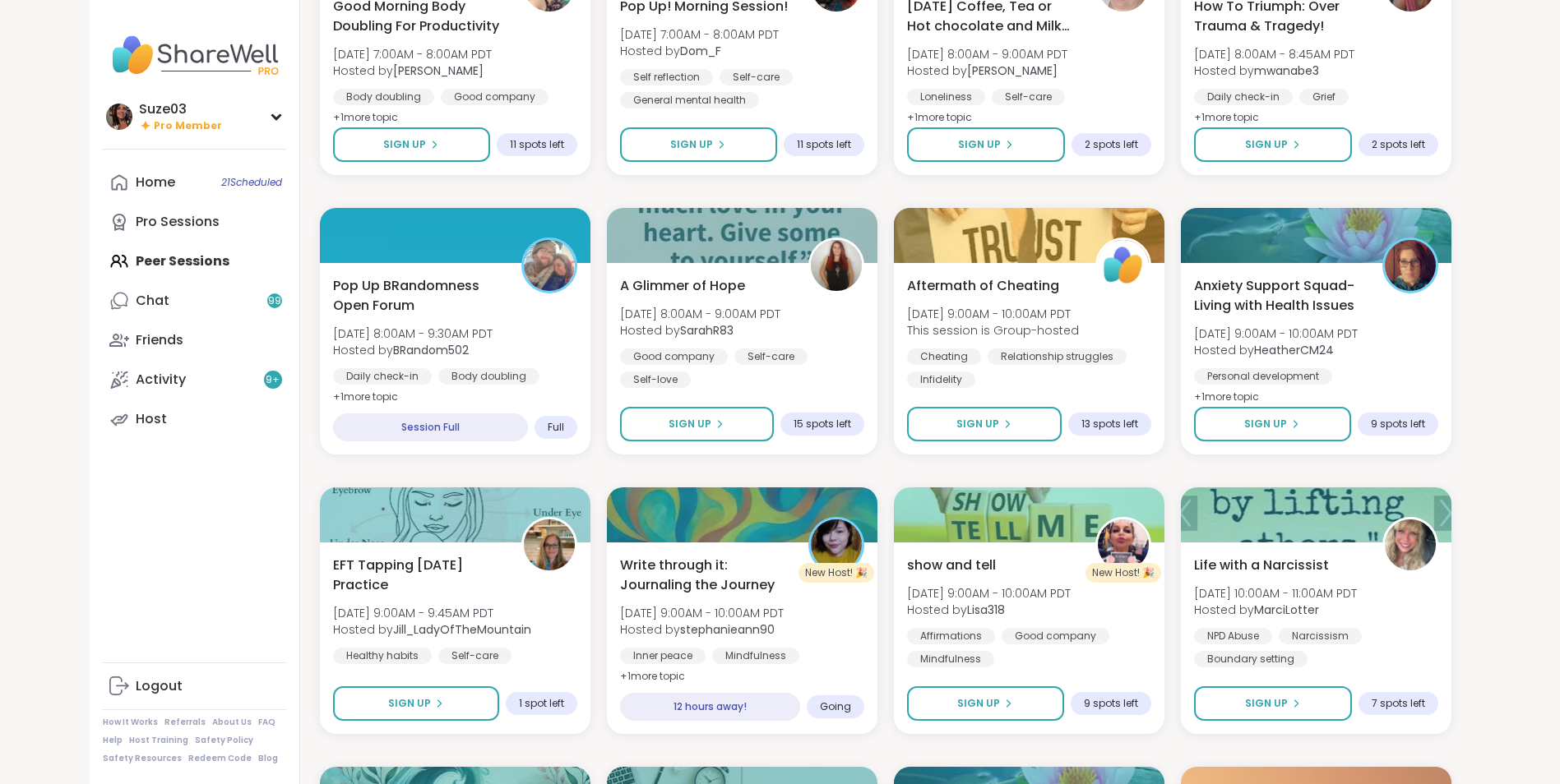
scroll to position [1998, 0]
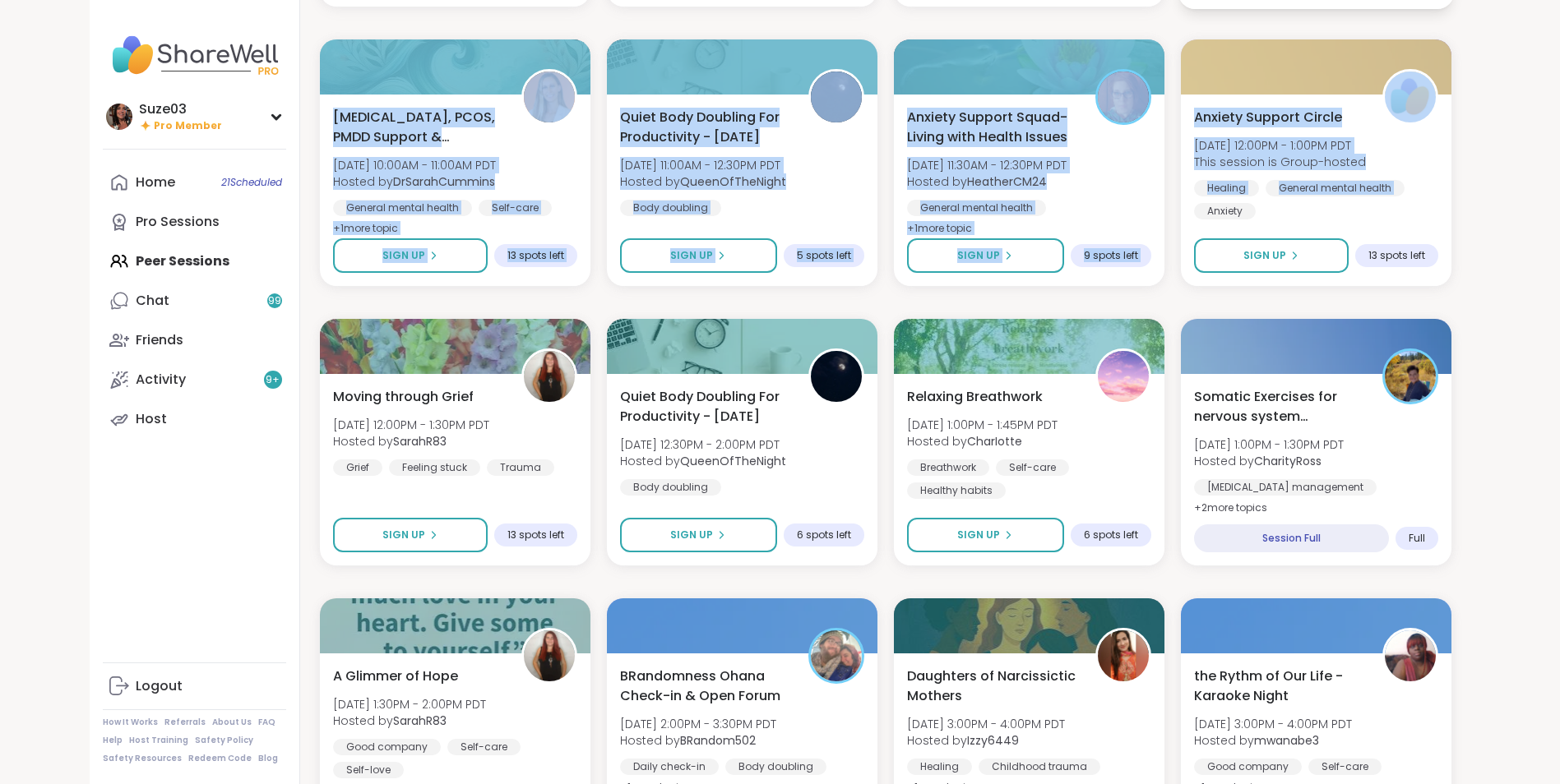
drag, startPoint x: 1559, startPoint y: 13, endPoint x: 1365, endPoint y: 17, distance: 194.0
